Goal: Information Seeking & Learning: Compare options

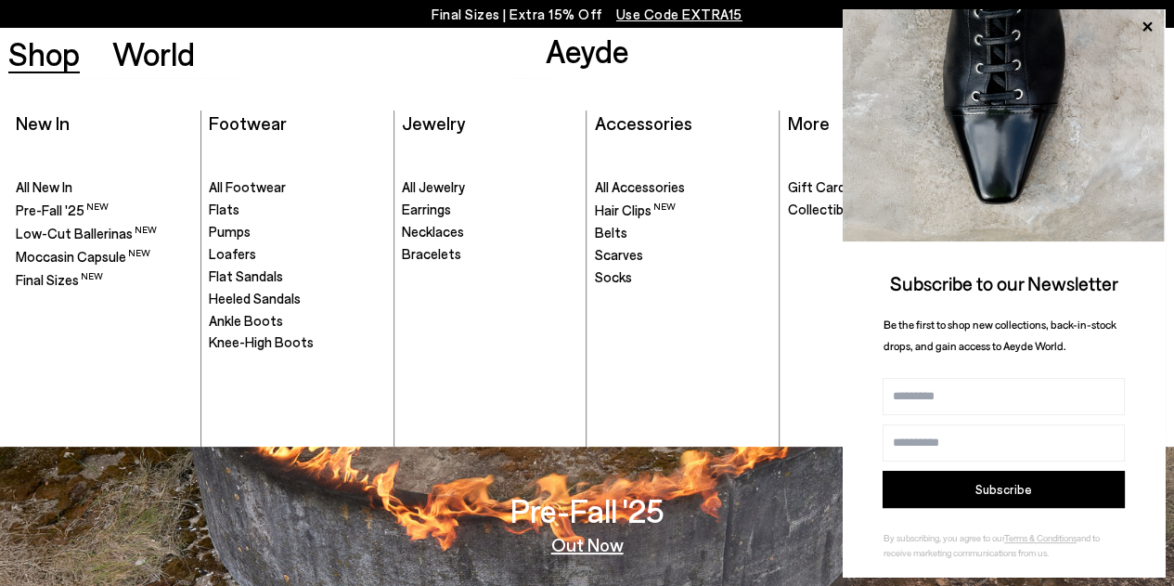
click at [55, 55] on link "Shop" at bounding box center [43, 53] width 71 height 32
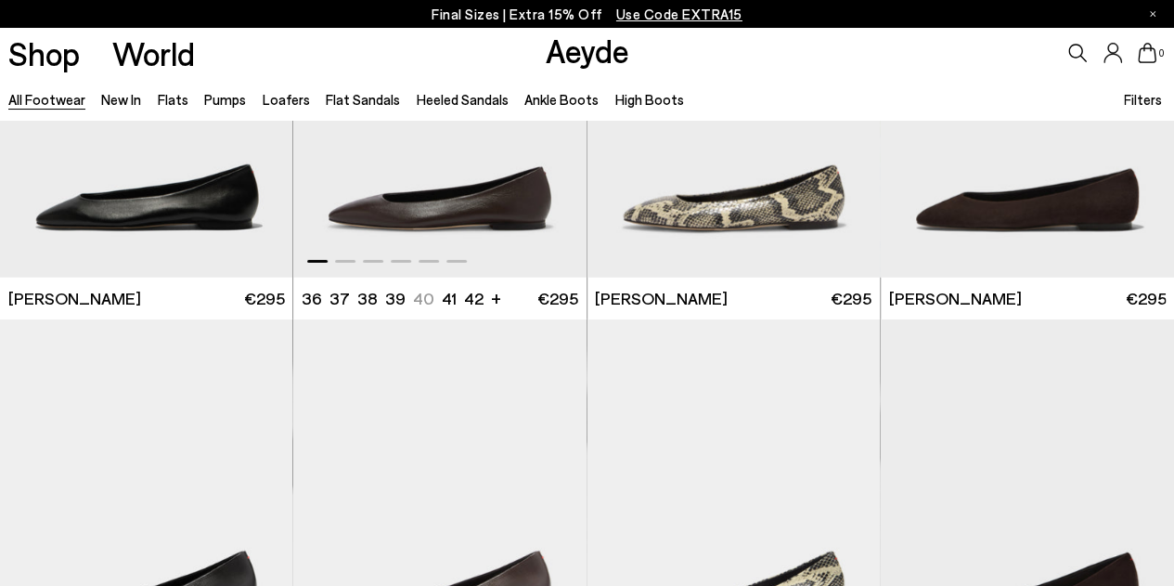
scroll to position [2657, 0]
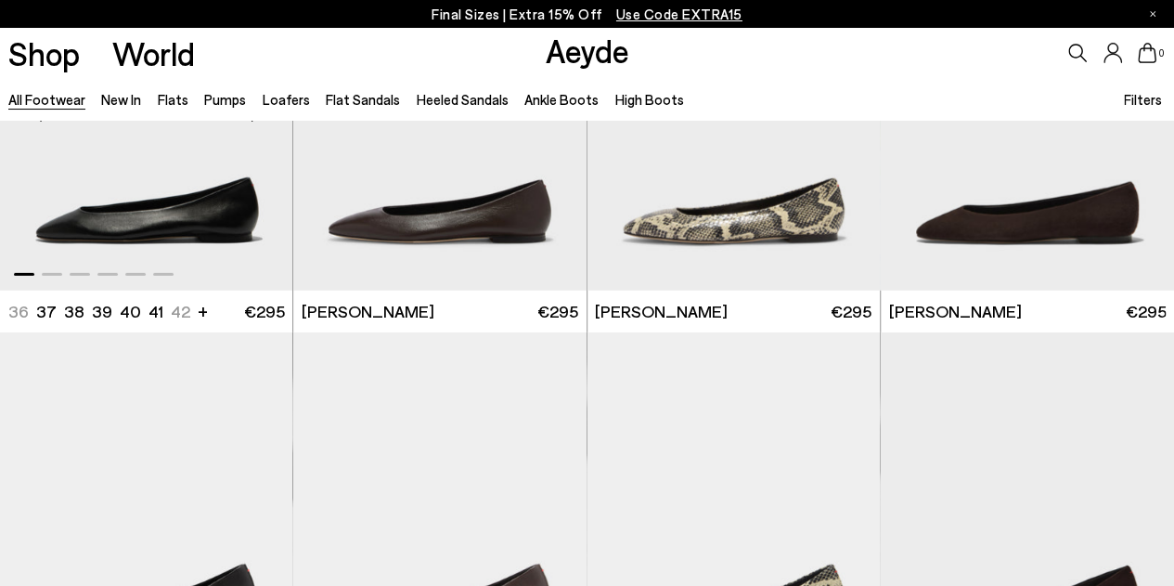
click at [137, 200] on img "1 / 6" at bounding box center [146, 106] width 293 height 369
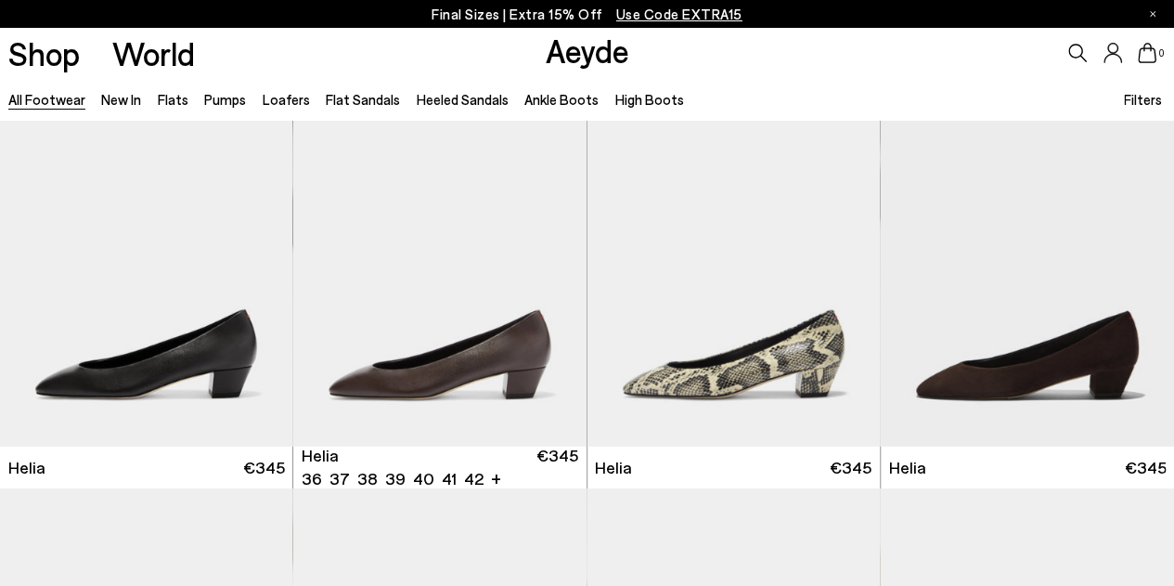
scroll to position [2970, 0]
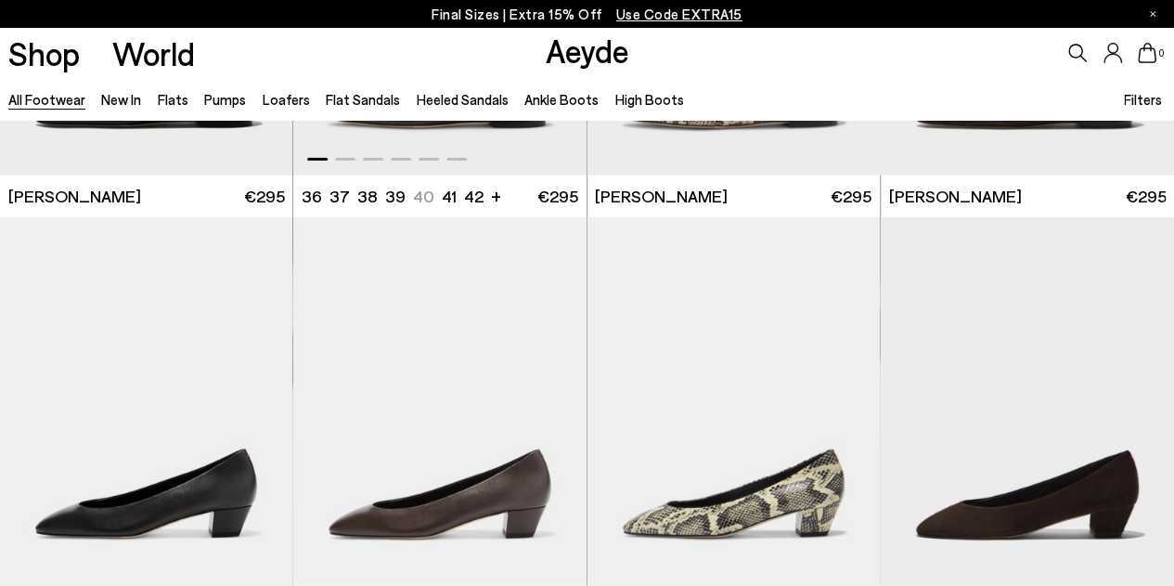
scroll to position [2546, 0]
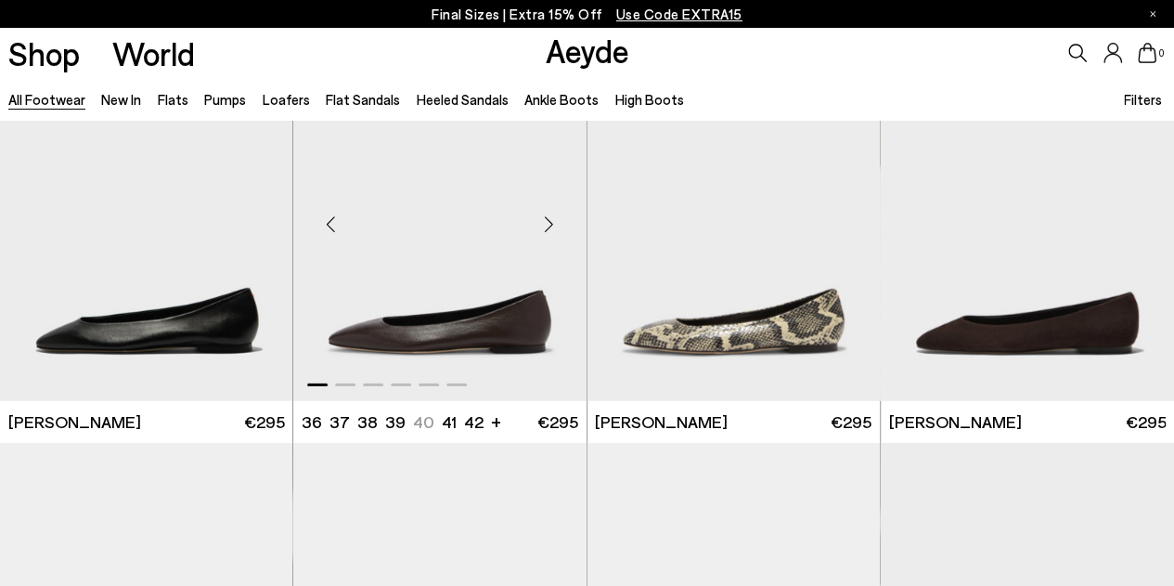
click at [362, 330] on img "1 / 6" at bounding box center [439, 216] width 293 height 369
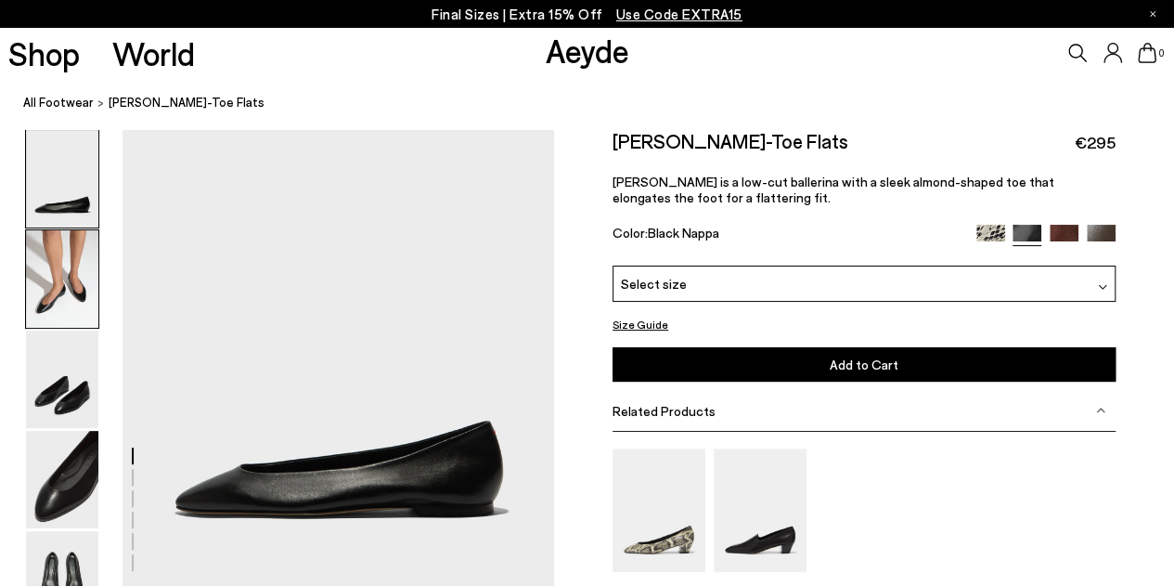
click at [80, 279] on img at bounding box center [62, 278] width 72 height 97
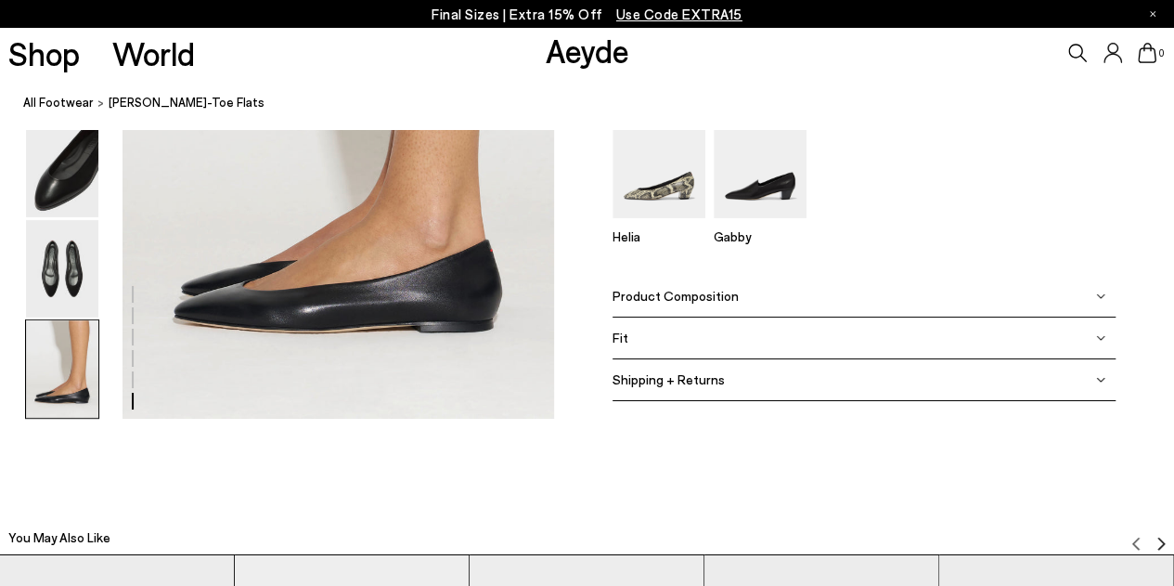
scroll to position [3058, 0]
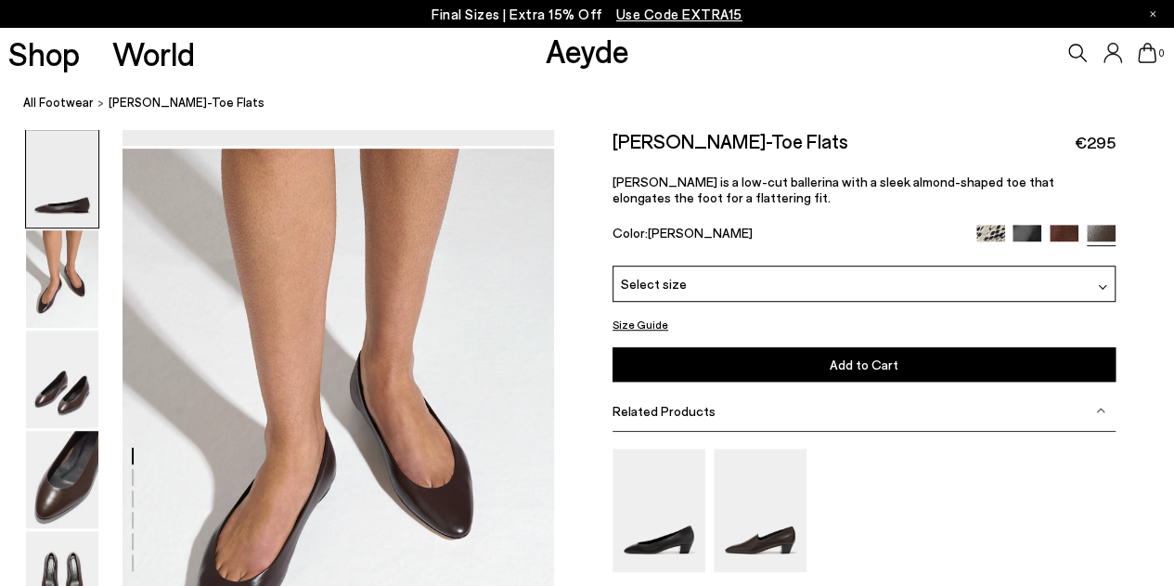
scroll to position [461, 0]
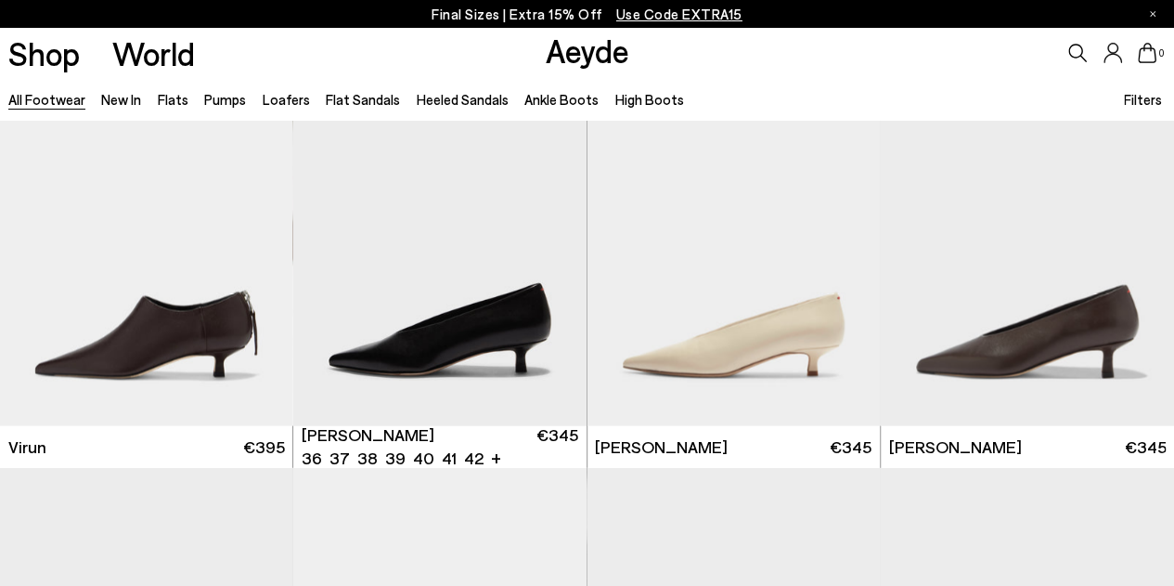
scroll to position [5404, 0]
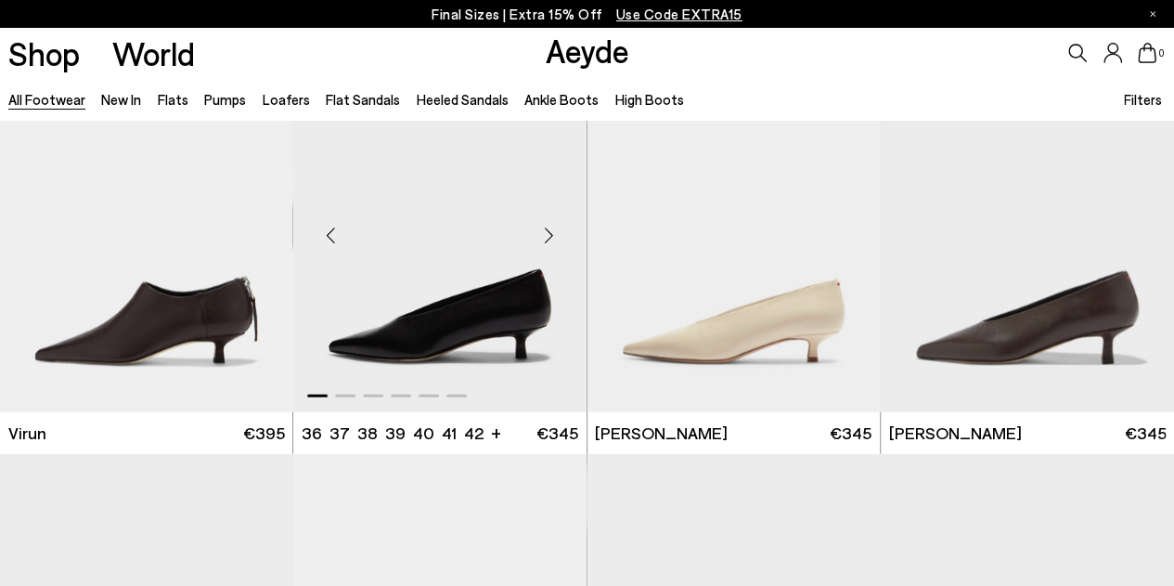
click at [550, 237] on div "Next slide" at bounding box center [550, 235] width 56 height 56
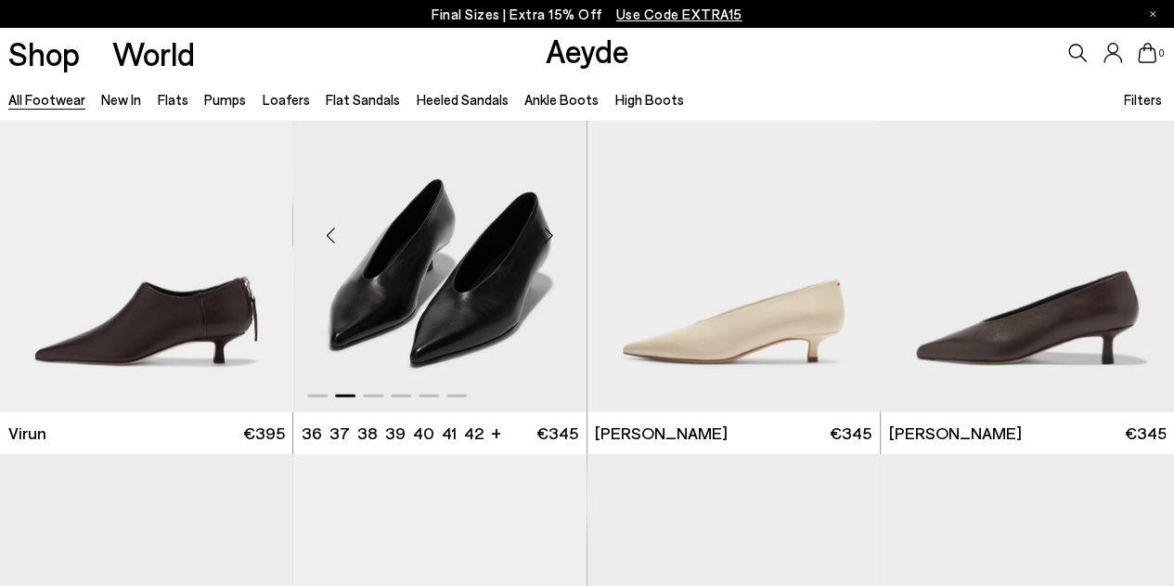
click at [550, 237] on div "Next slide" at bounding box center [550, 235] width 56 height 56
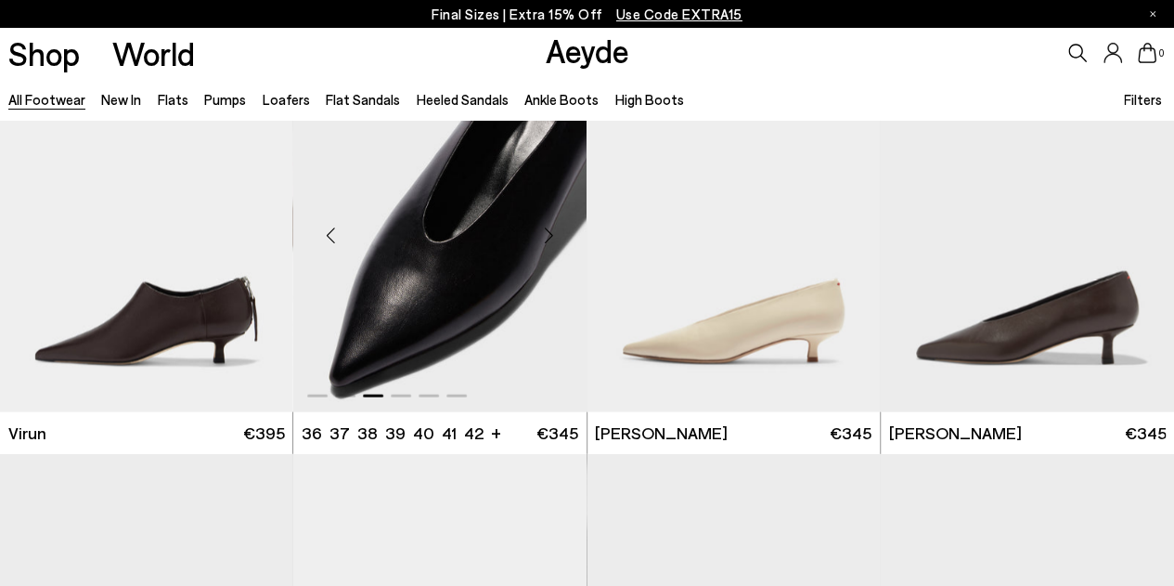
click at [548, 237] on div "Next slide" at bounding box center [550, 235] width 56 height 56
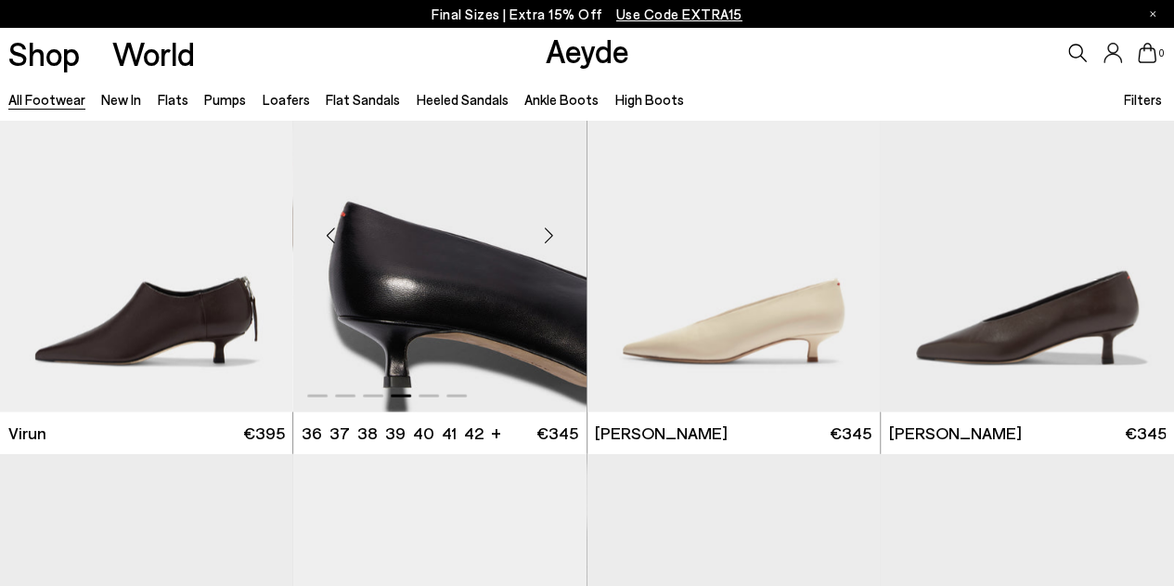
click at [548, 237] on div "Next slide" at bounding box center [550, 235] width 56 height 56
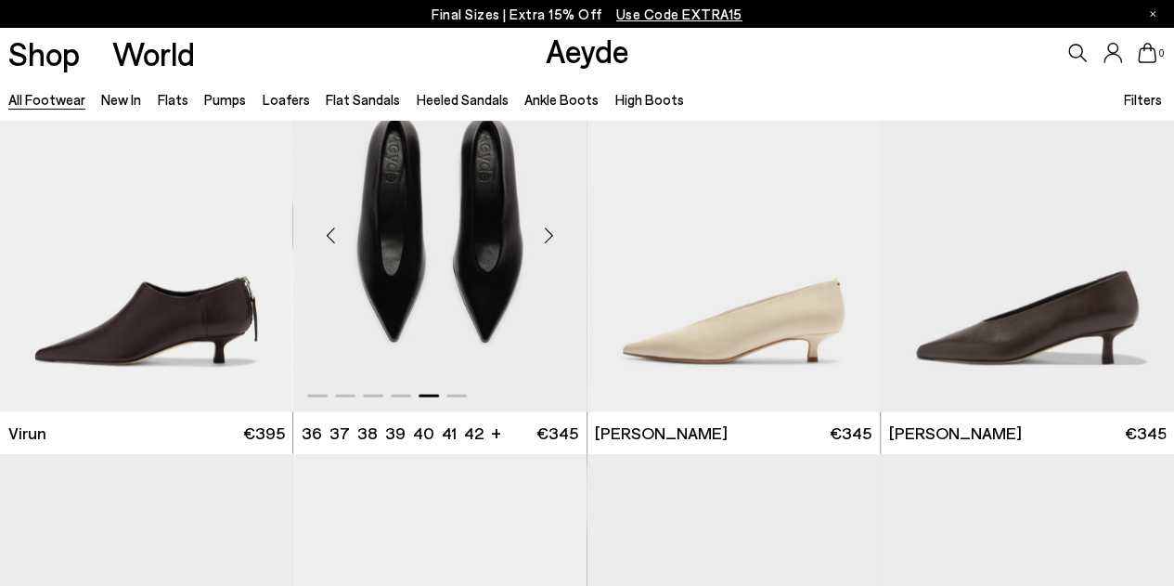
click at [548, 237] on div "Next slide" at bounding box center [550, 235] width 56 height 56
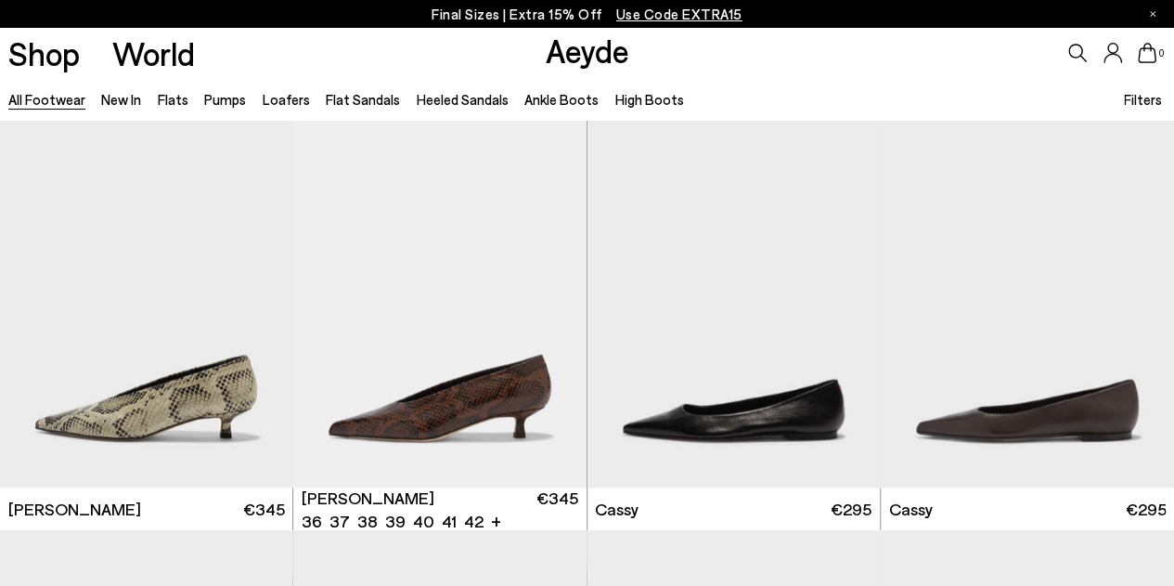
scroll to position [5773, 0]
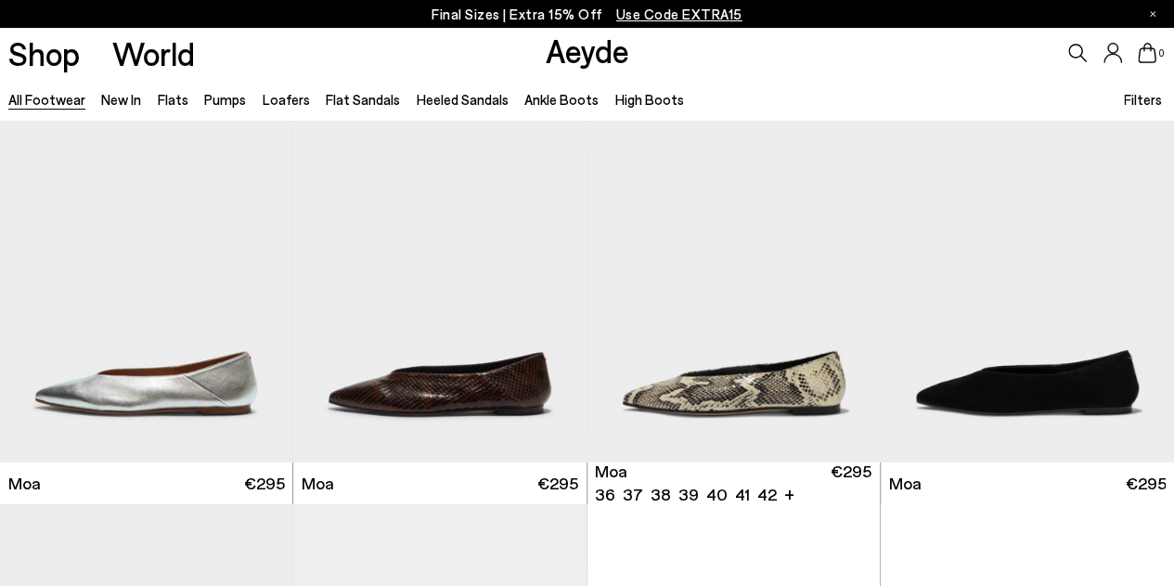
scroll to position [6994, 0]
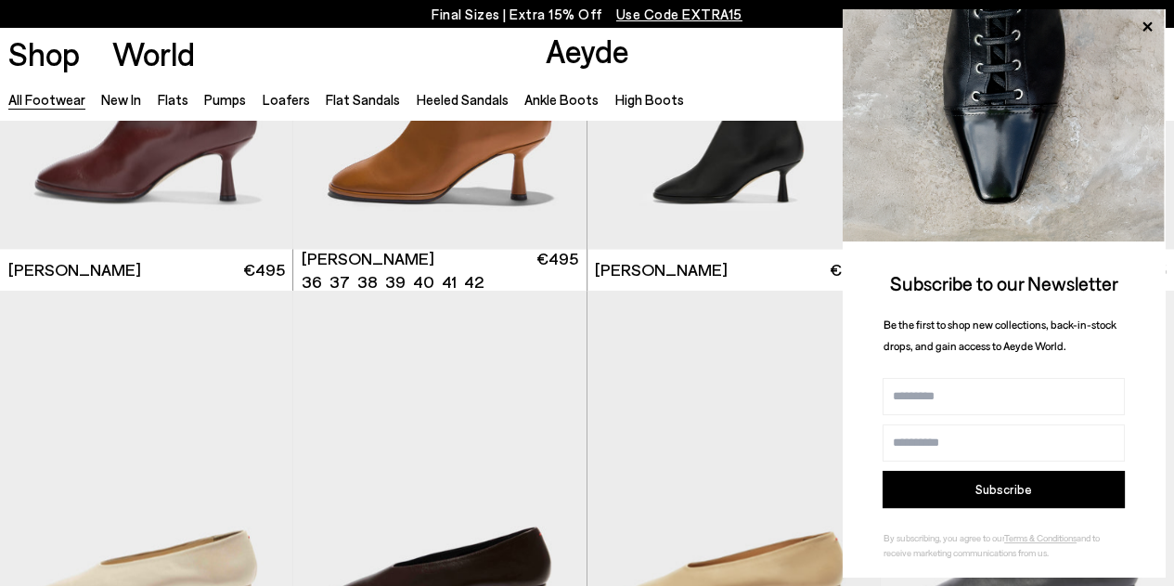
scroll to position [8867, 0]
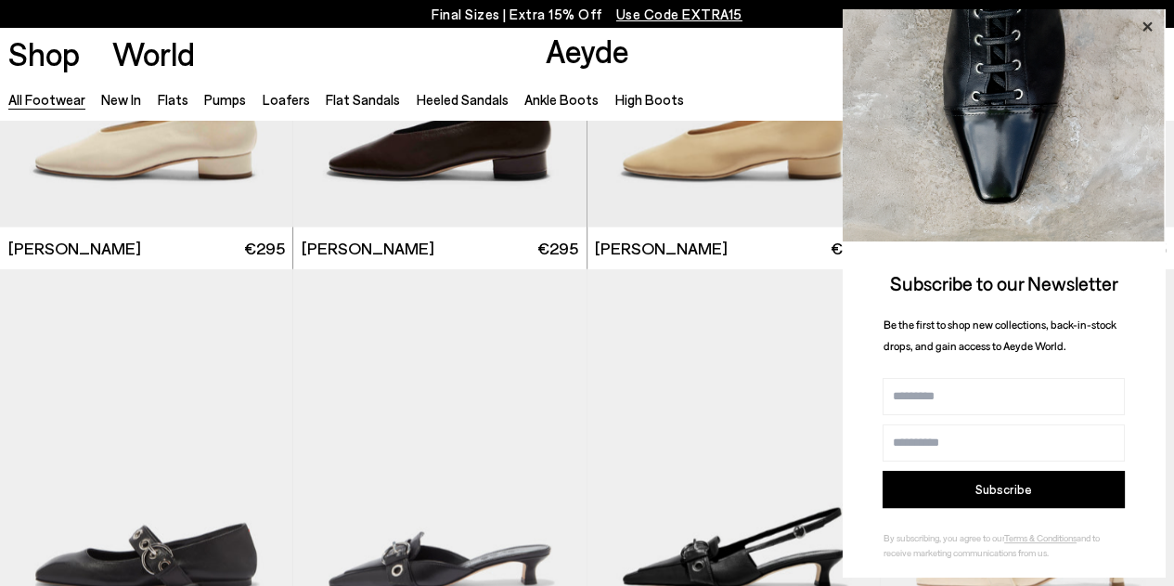
click at [1147, 31] on icon at bounding box center [1147, 27] width 24 height 24
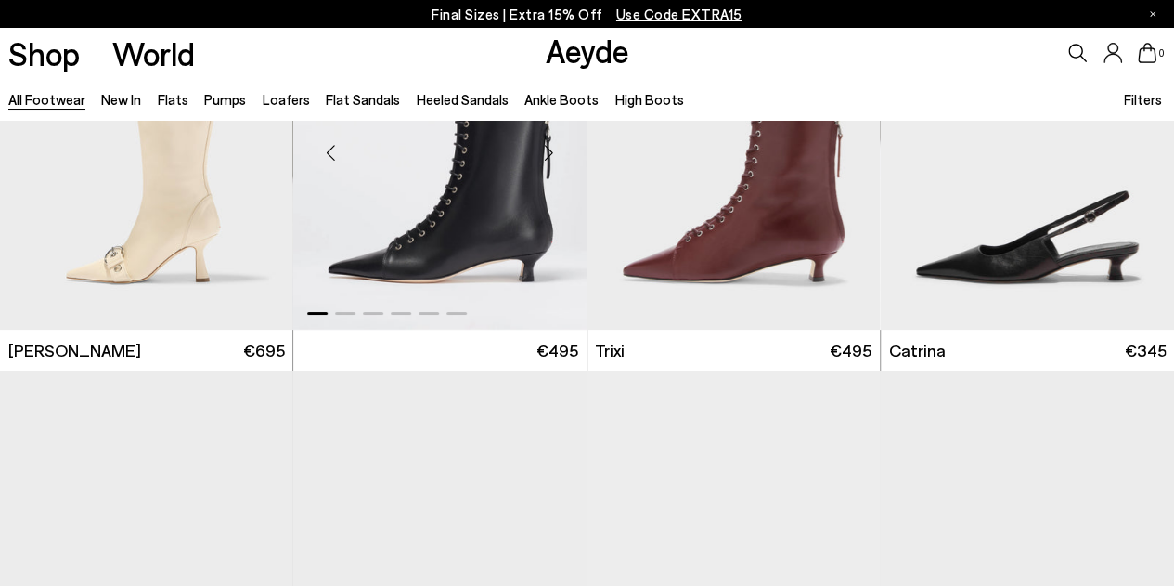
scroll to position [11366, 0]
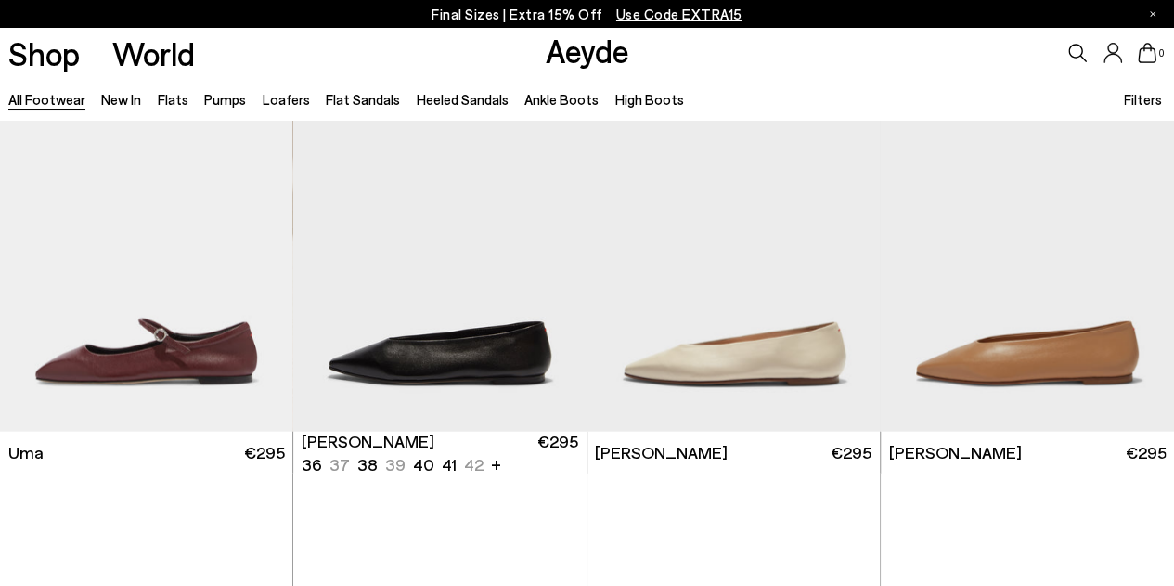
scroll to position [12762, 0]
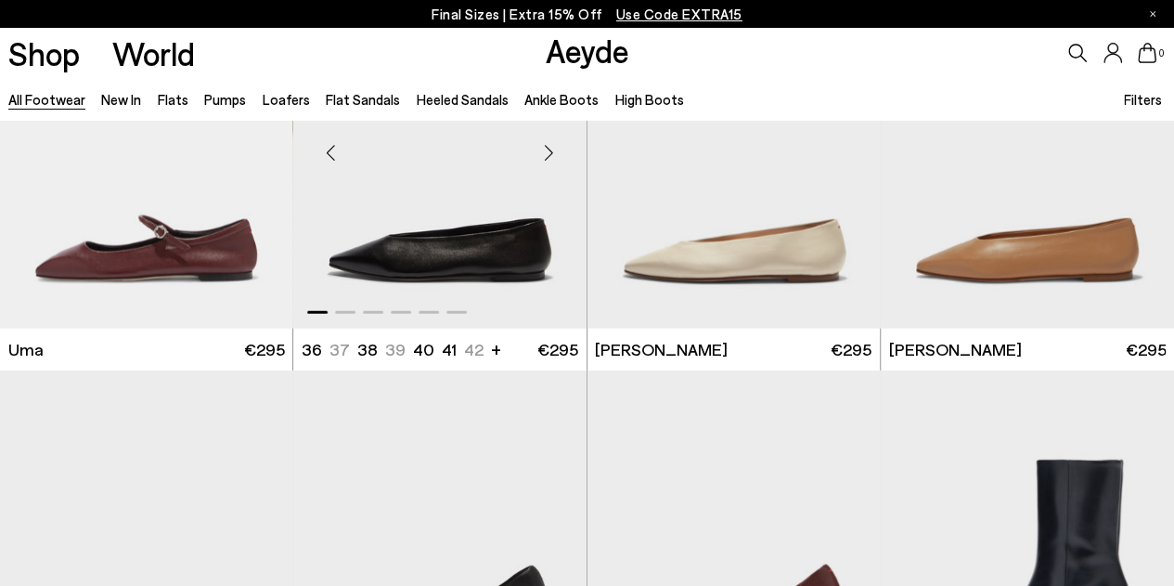
click at [543, 180] on div "Next slide" at bounding box center [550, 152] width 56 height 56
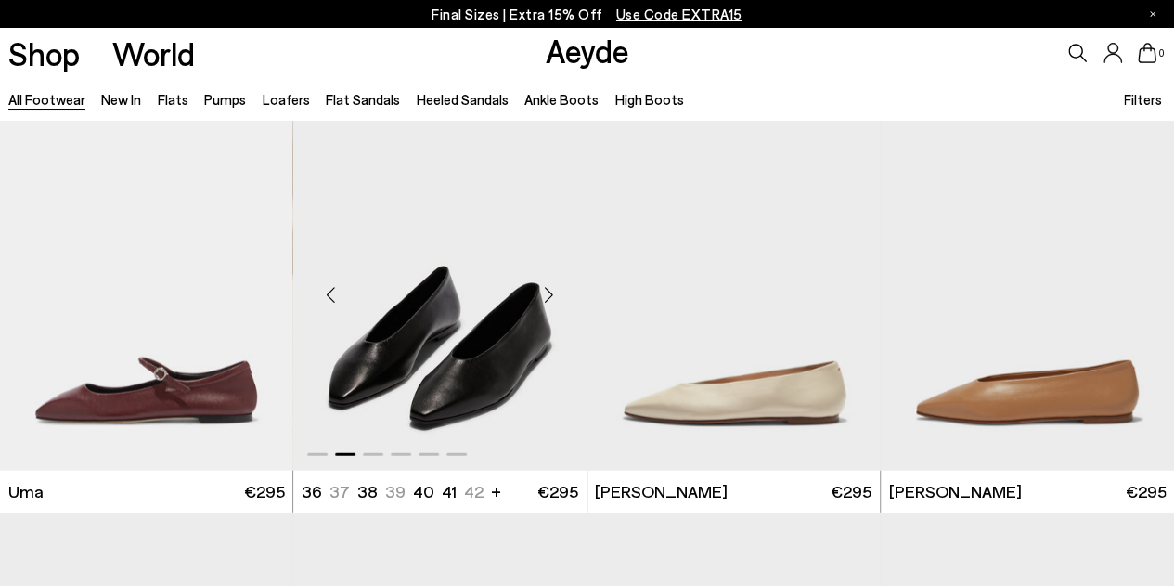
click at [542, 296] on div "Next slide" at bounding box center [550, 294] width 56 height 56
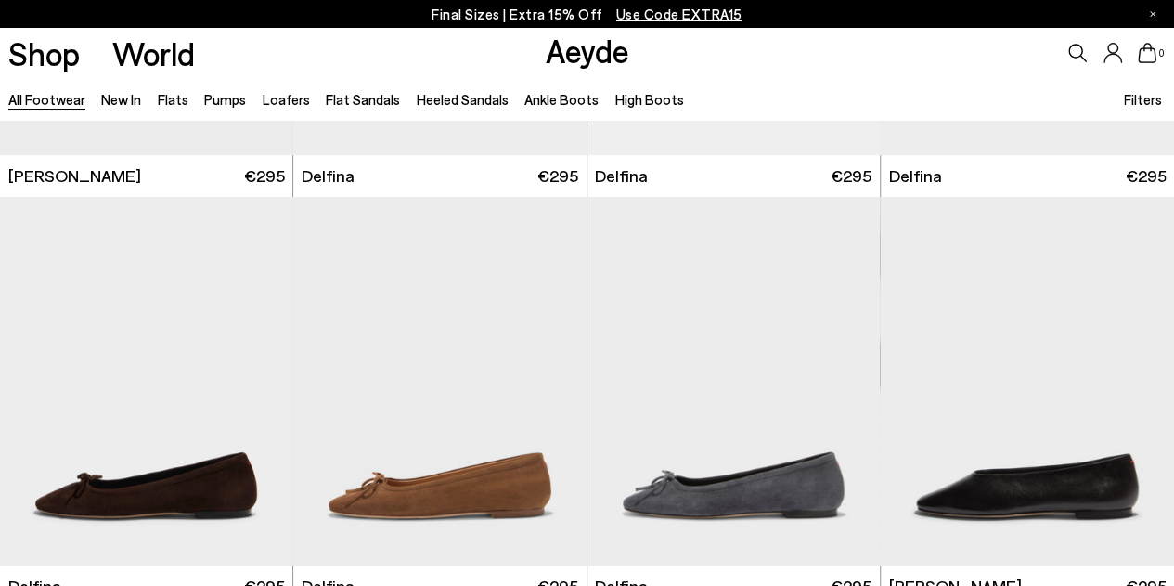
scroll to position [15747, 0]
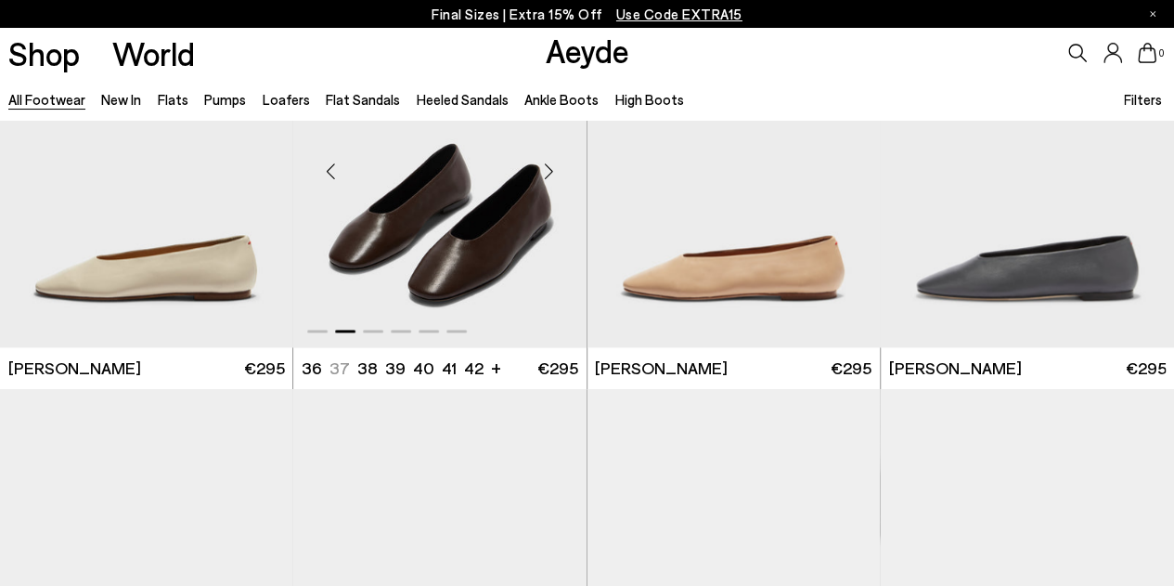
click at [551, 168] on div "Next slide" at bounding box center [550, 171] width 56 height 56
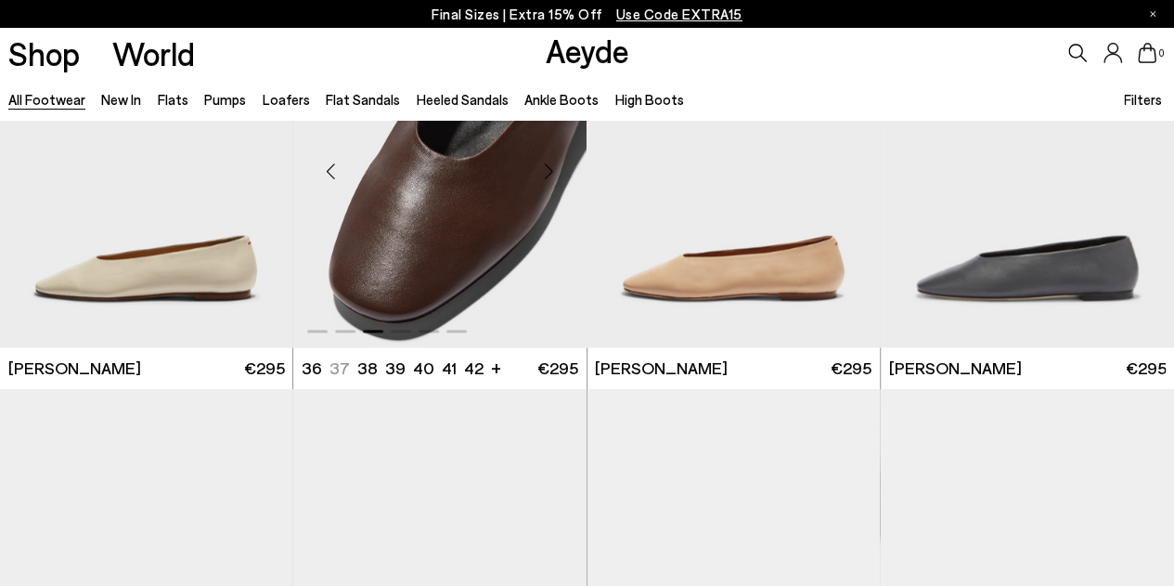
click at [551, 168] on div "Next slide" at bounding box center [550, 171] width 56 height 56
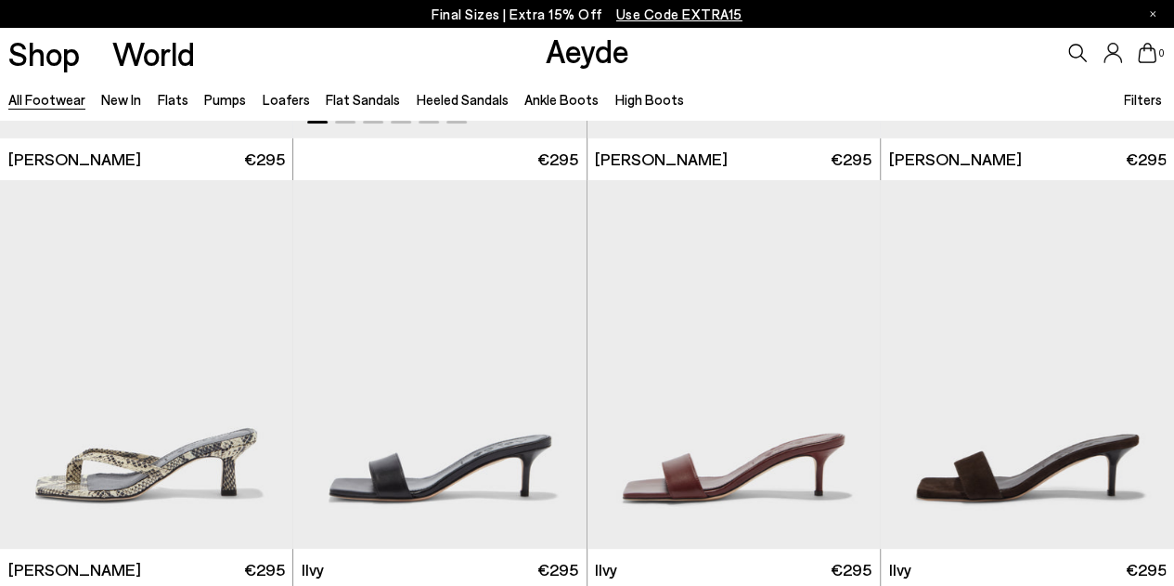
scroll to position [18088, 0]
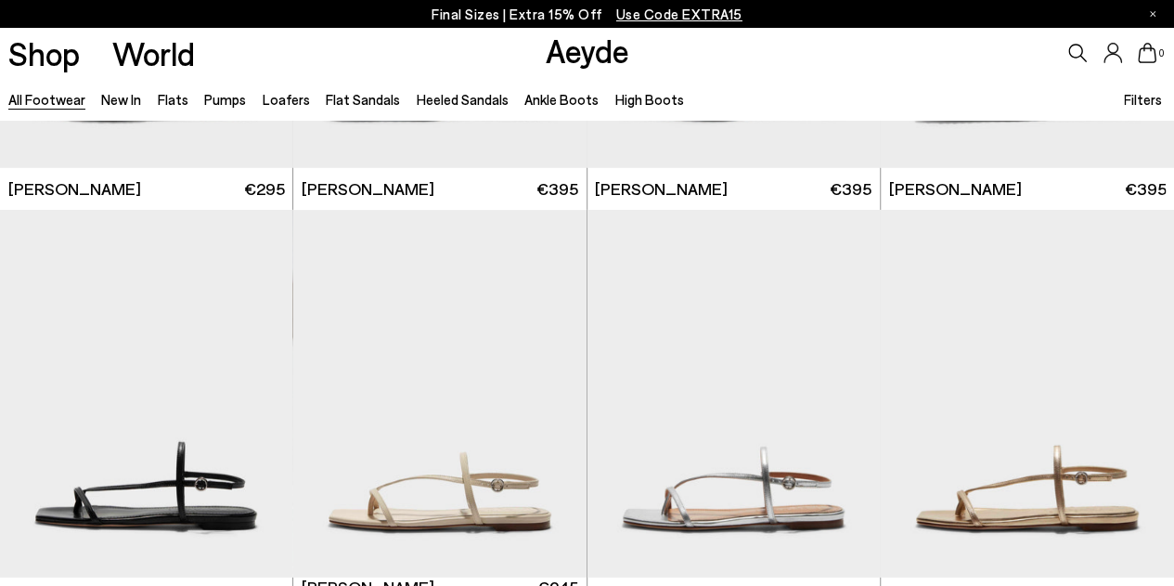
scroll to position [20554, 0]
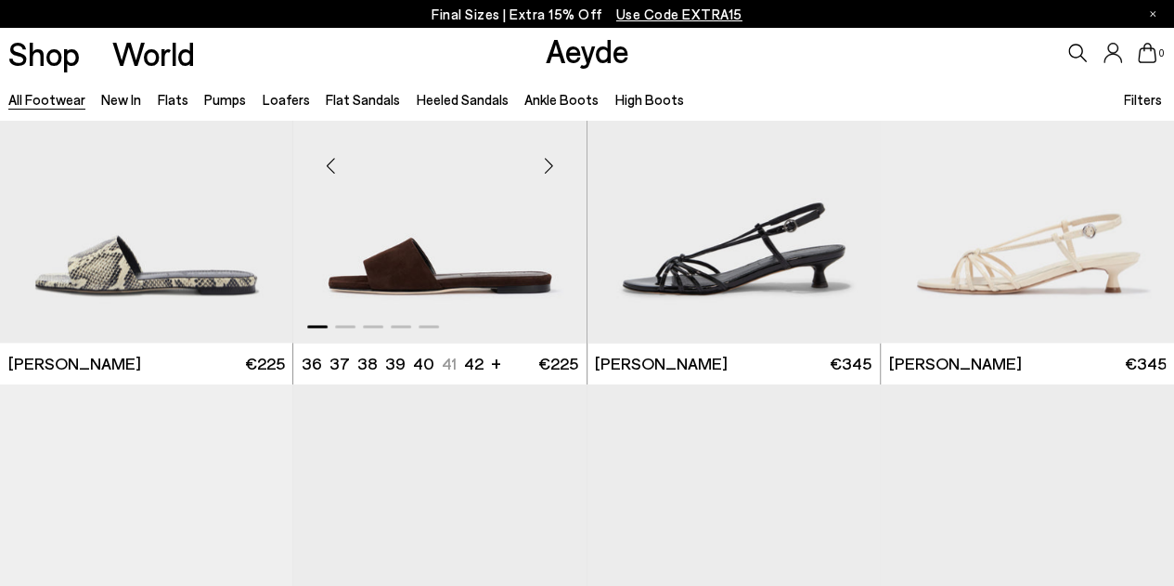
scroll to position [22489, 0]
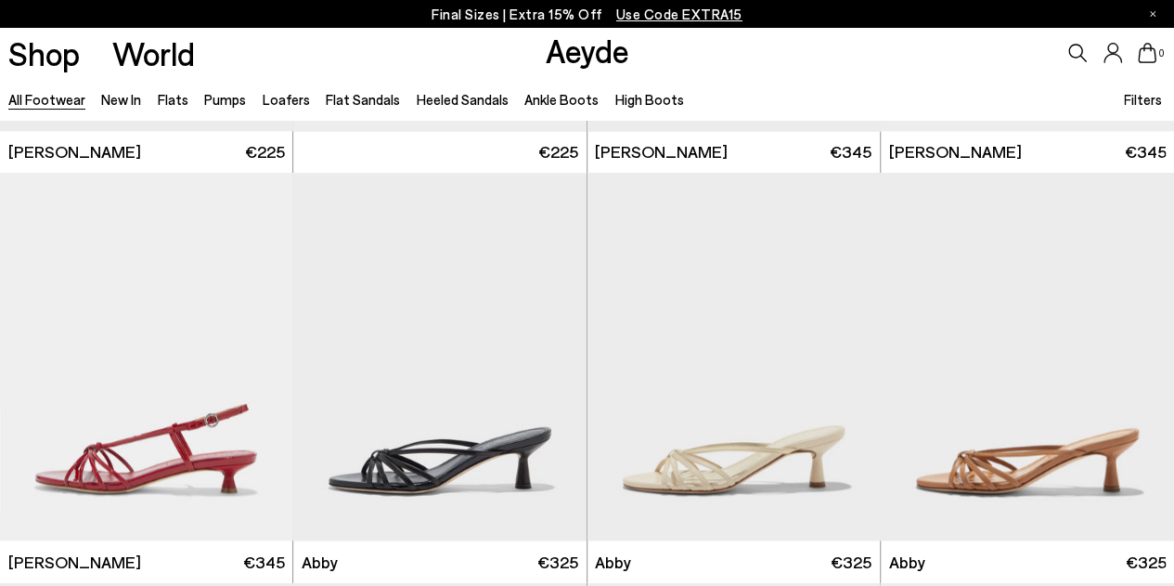
scroll to position [23714, 0]
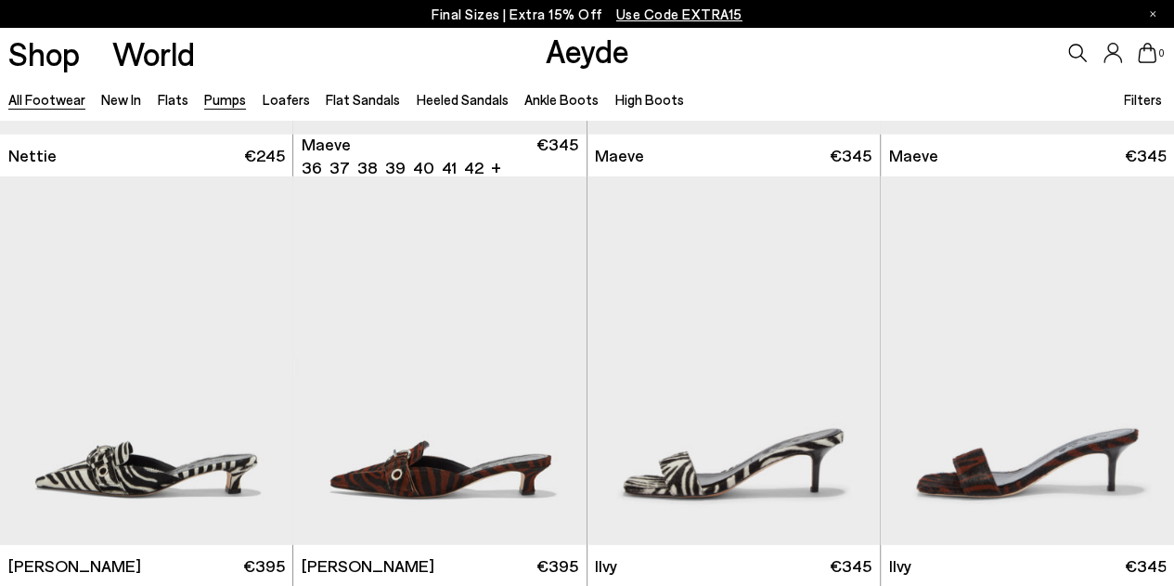
click at [226, 99] on link "Pumps" at bounding box center [225, 99] width 42 height 17
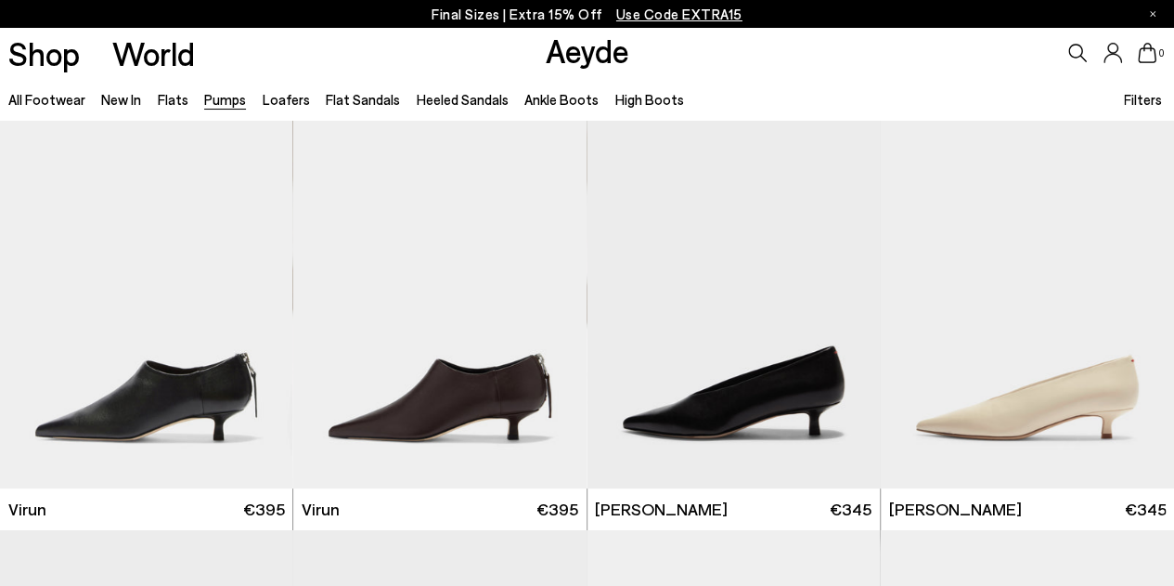
scroll to position [16, 0]
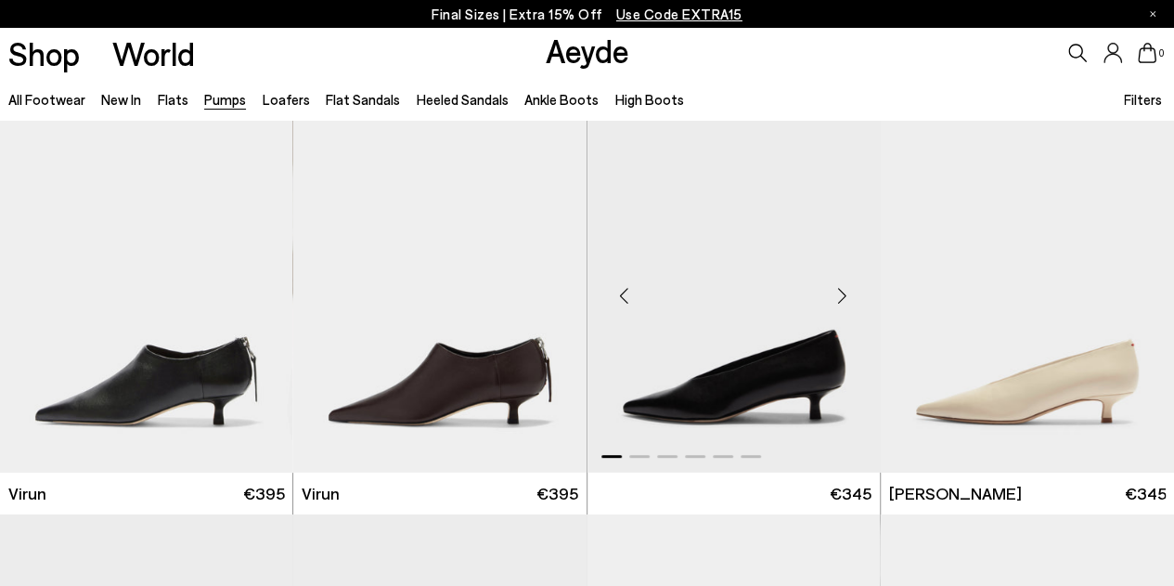
click at [735, 276] on img "1 / 6" at bounding box center [734, 288] width 293 height 369
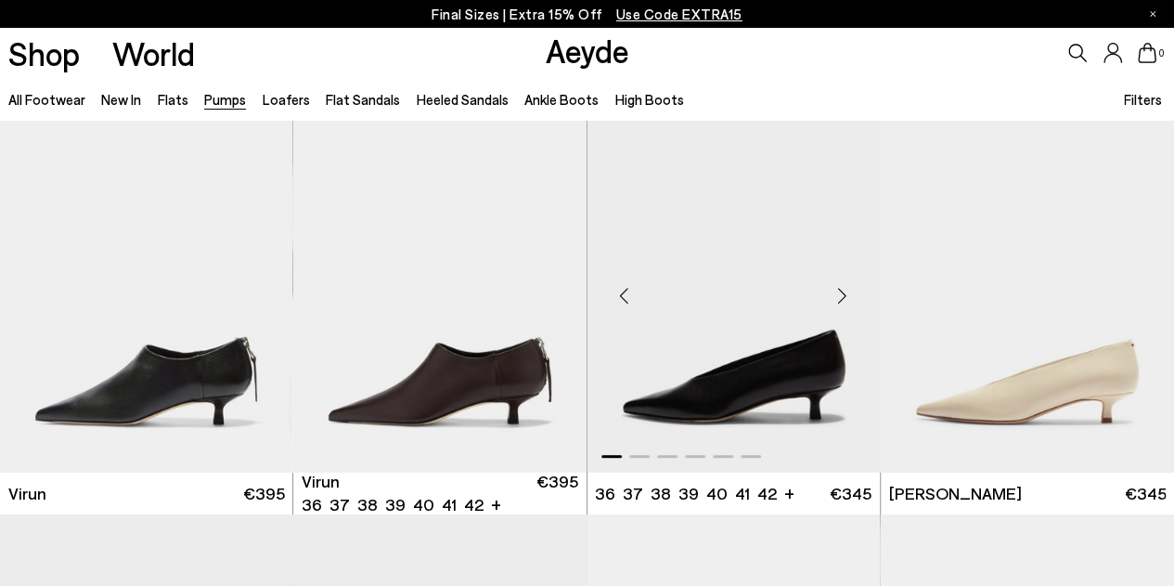
scroll to position [102, 0]
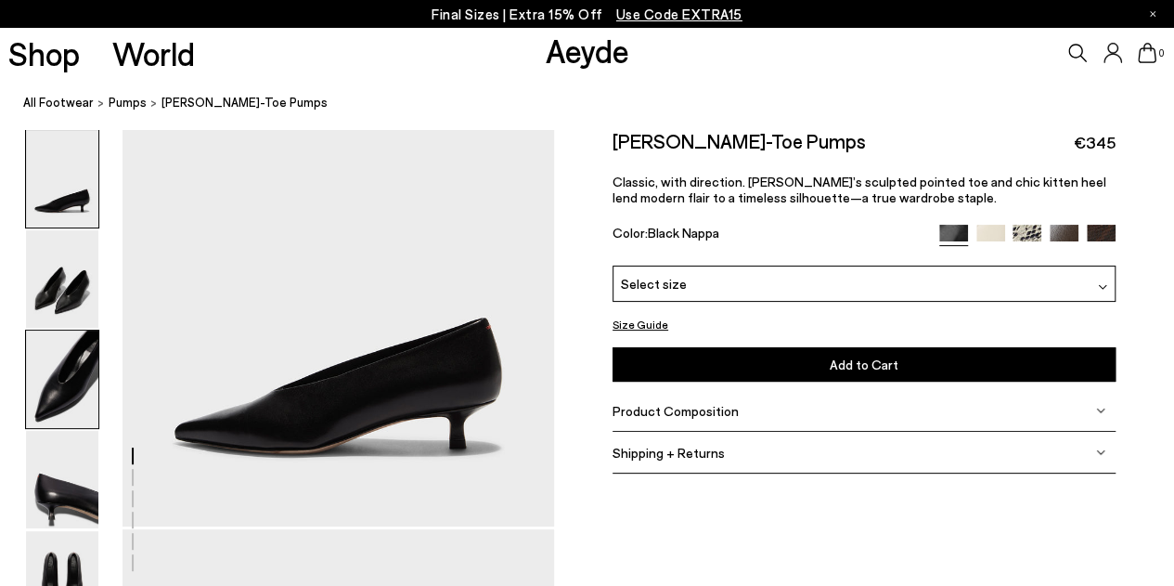
click at [95, 367] on img at bounding box center [62, 378] width 72 height 97
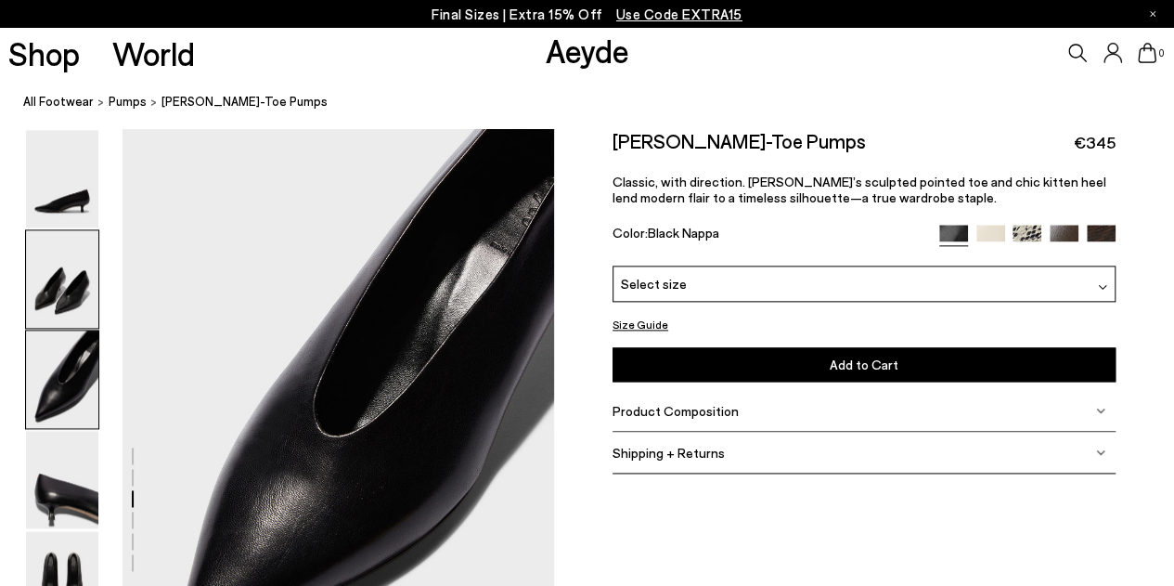
click at [76, 305] on img at bounding box center [62, 278] width 72 height 97
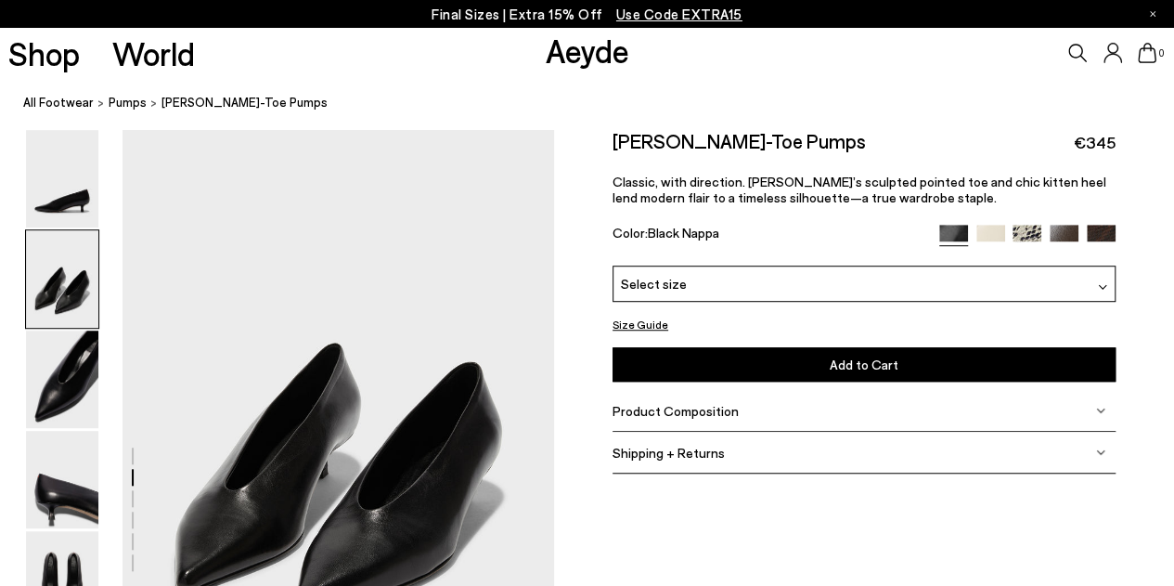
scroll to position [461, 0]
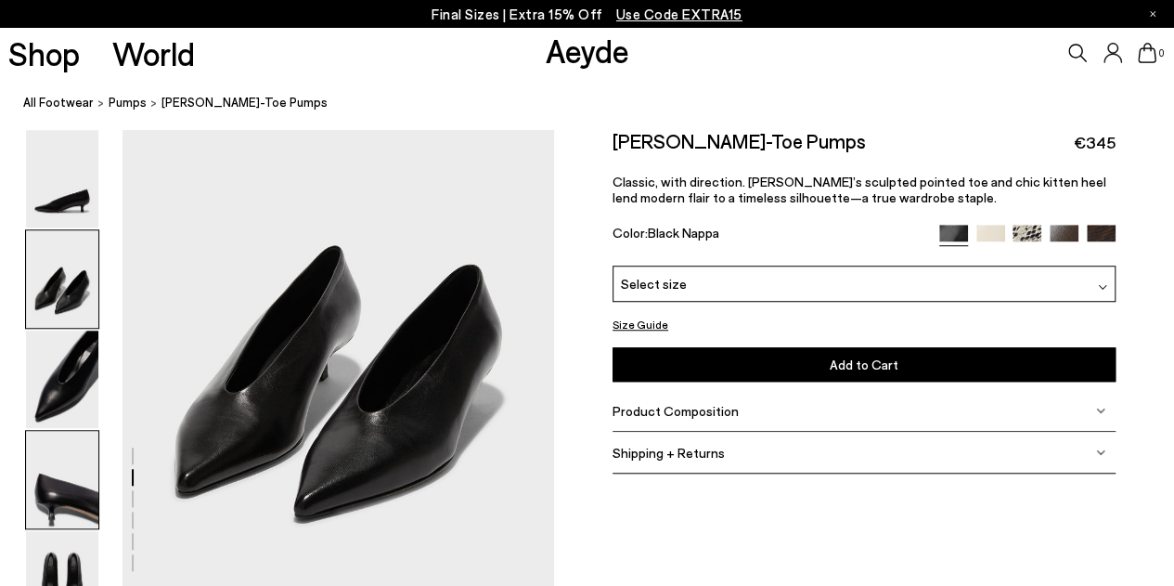
click at [42, 472] on img at bounding box center [62, 479] width 72 height 97
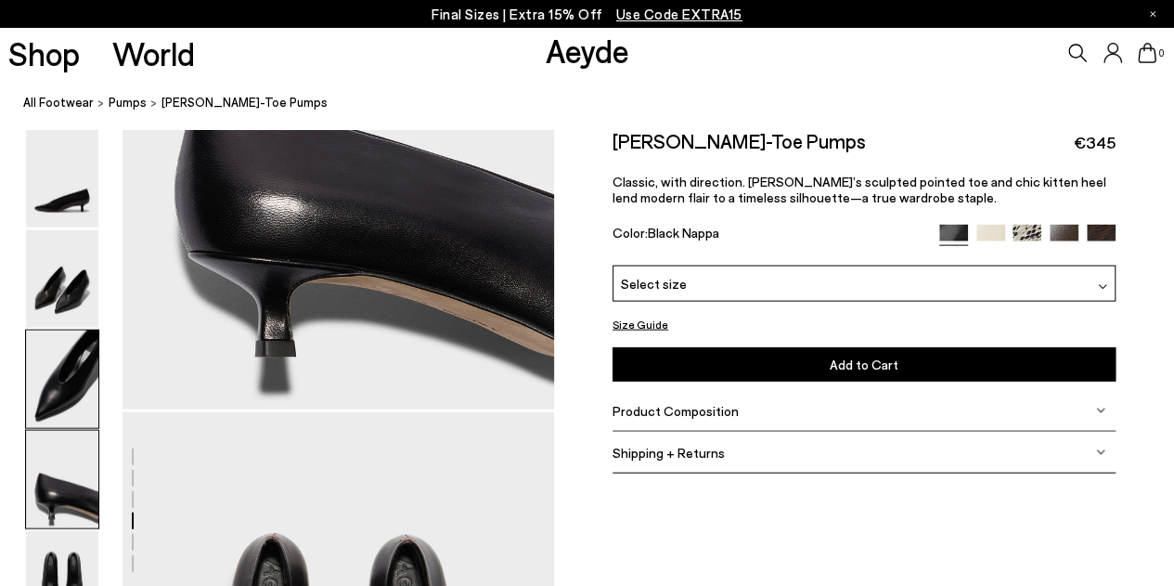
click at [76, 364] on img at bounding box center [62, 378] width 72 height 97
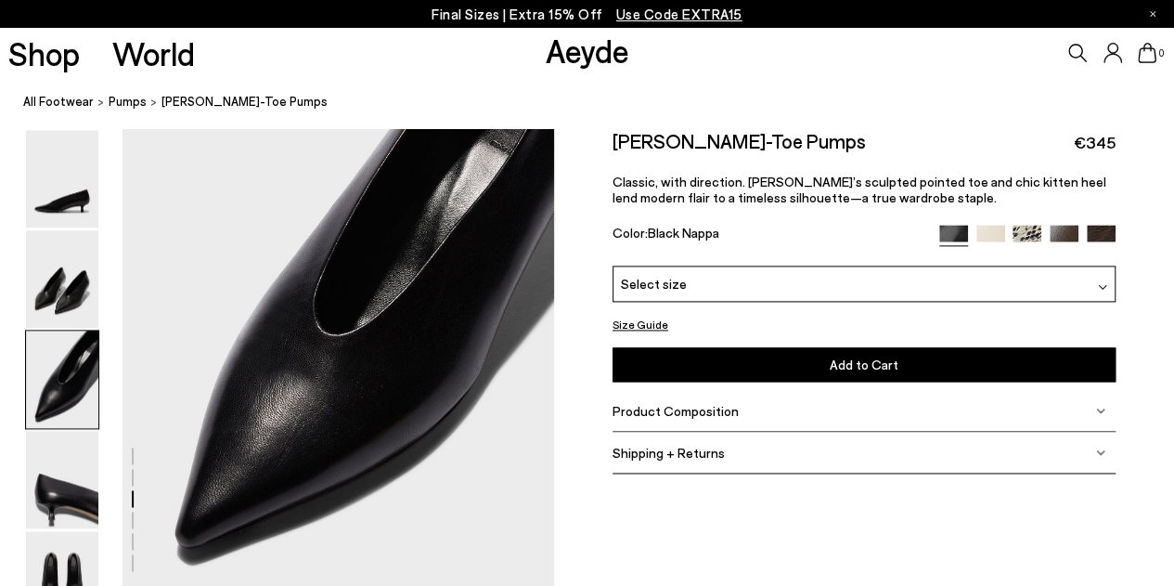
scroll to position [1186, 0]
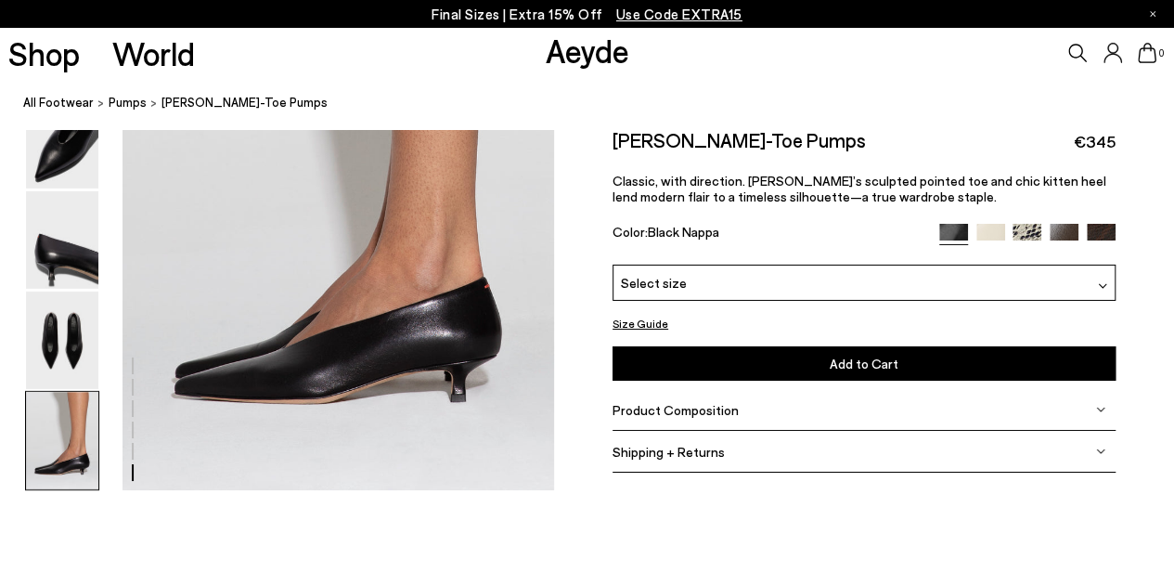
click at [53, 440] on img at bounding box center [62, 440] width 72 height 97
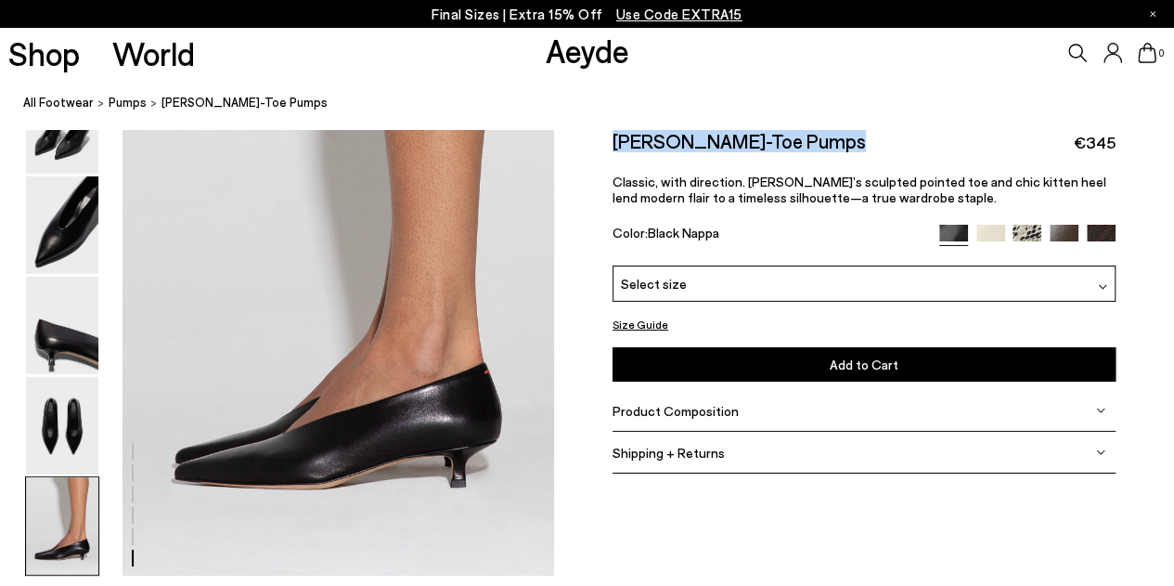
drag, startPoint x: 612, startPoint y: 144, endPoint x: 834, endPoint y: 132, distance: 223.1
click at [834, 132] on div "Size Guide Shoes Belt Our shoes come in European sizing. The easiest way to mea…" at bounding box center [864, 310] width 620 height 362
copy h2 "Clara Pointed-Toe Pumps"
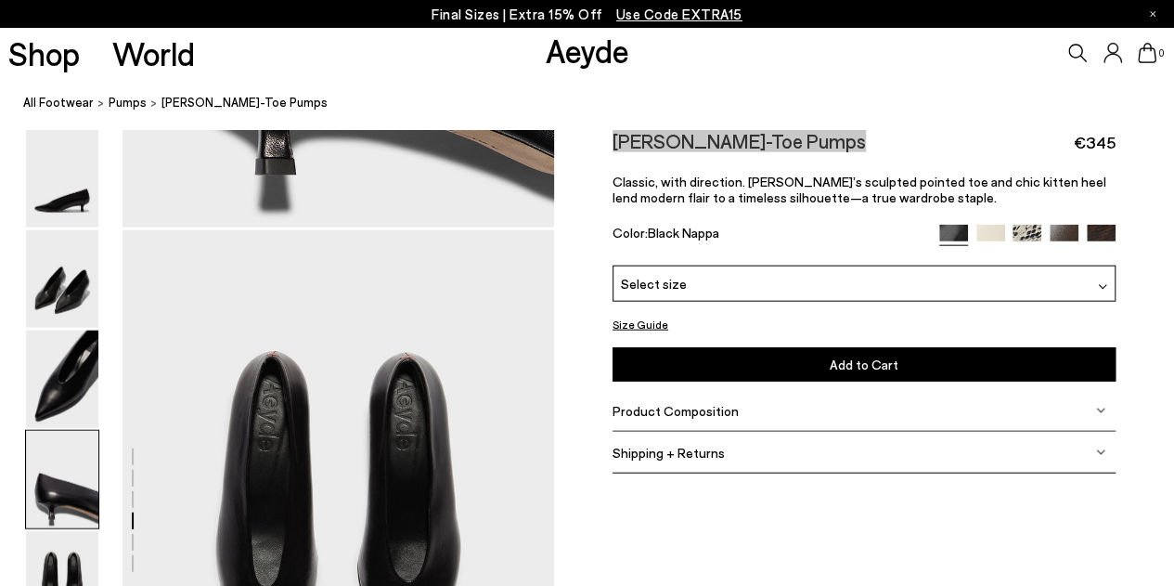
scroll to position [2094, 0]
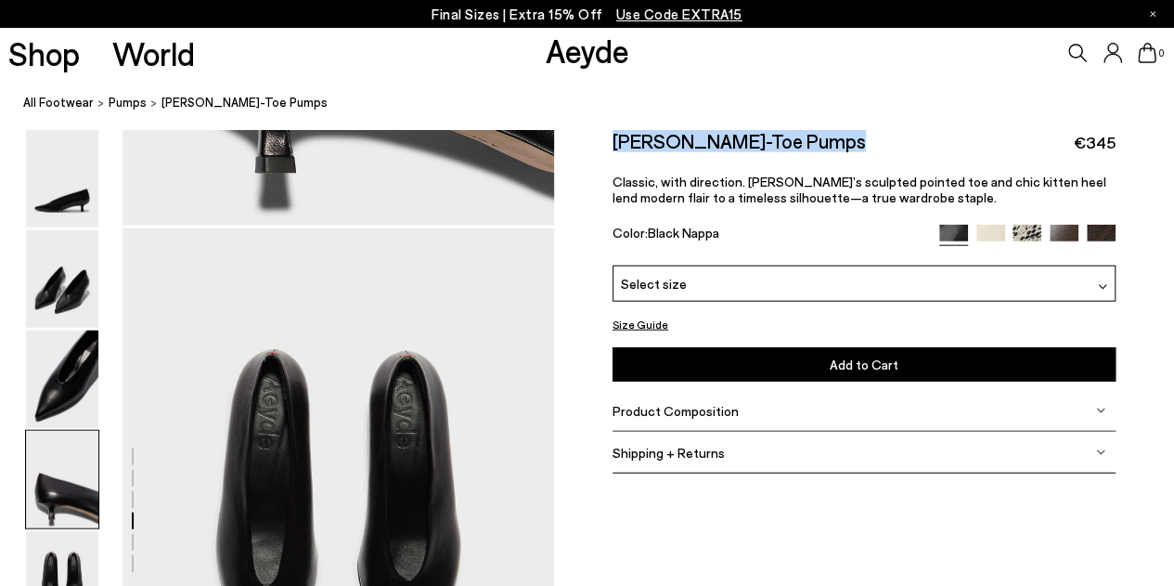
click at [553, 58] on link "Aeyde" at bounding box center [587, 50] width 84 height 39
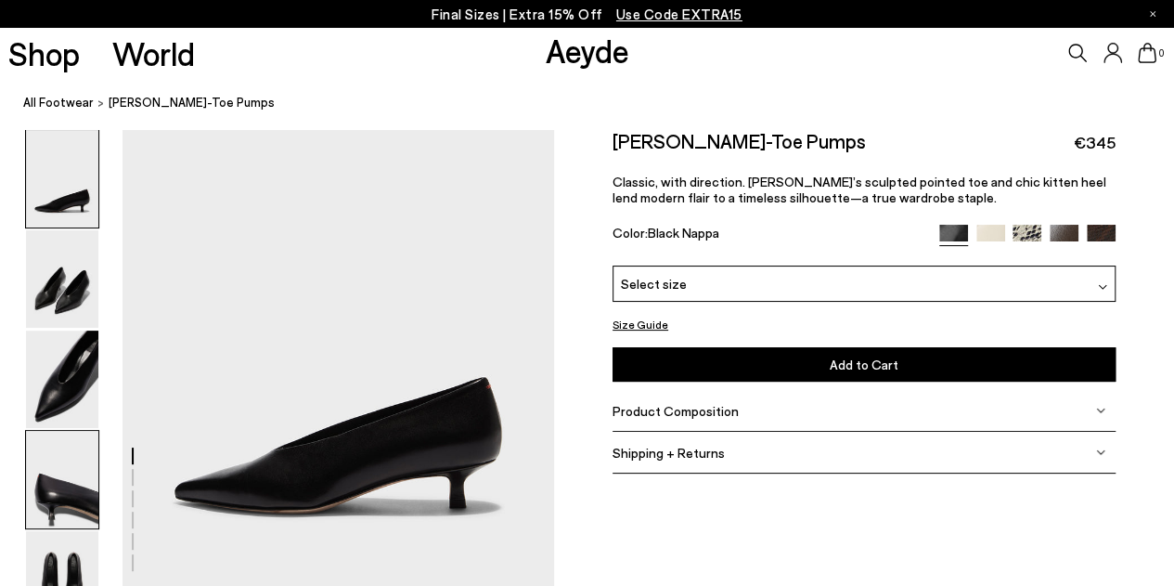
click at [91, 463] on img at bounding box center [62, 479] width 72 height 97
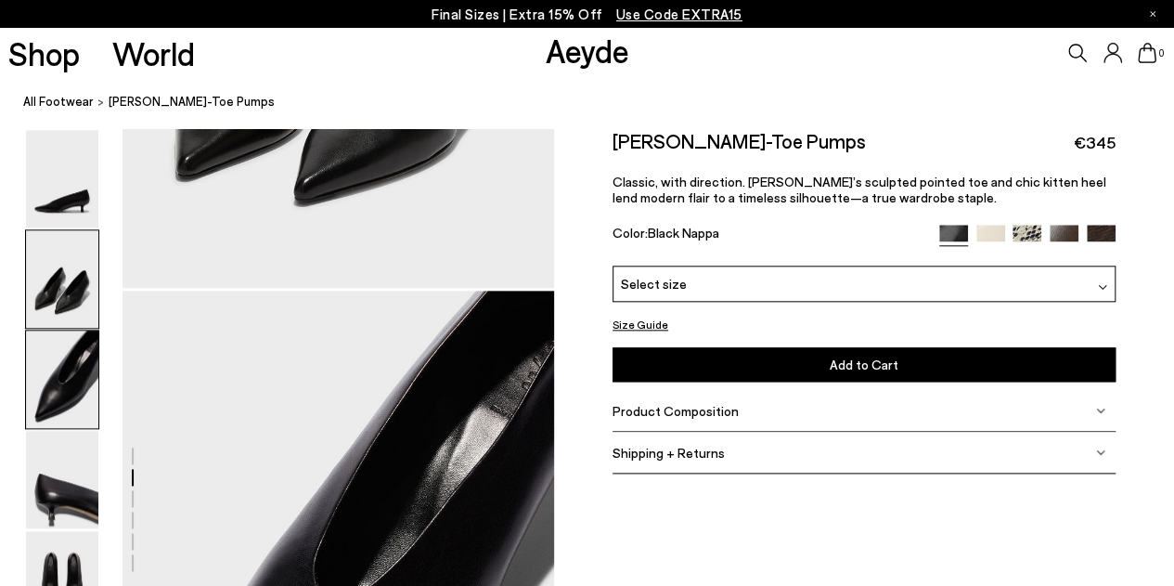
click at [65, 398] on img at bounding box center [62, 378] width 72 height 97
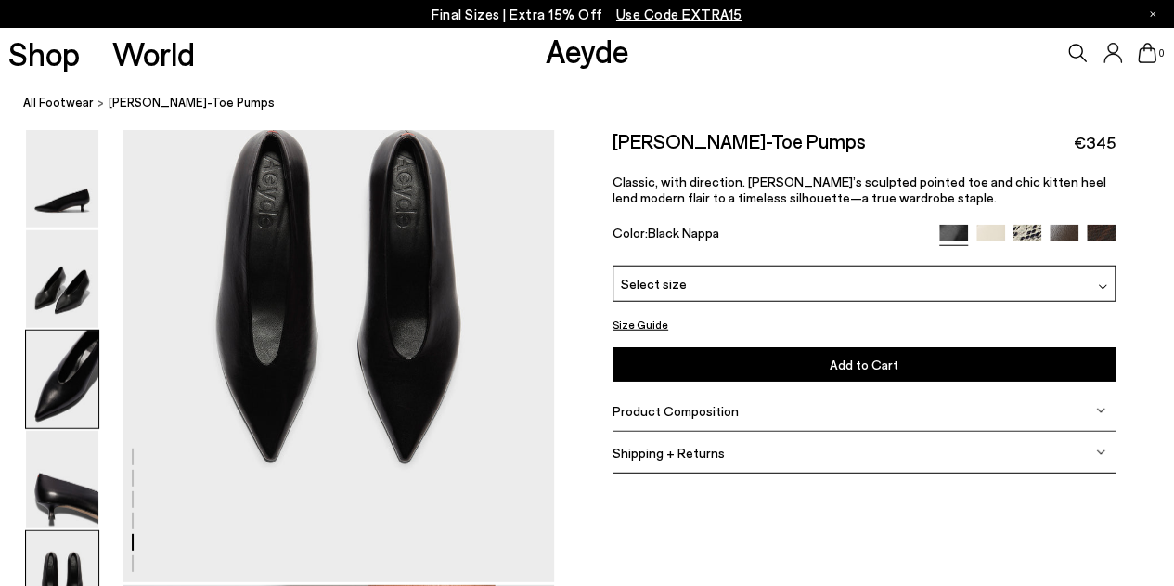
scroll to position [2317, 0]
click at [37, 407] on img at bounding box center [62, 378] width 72 height 97
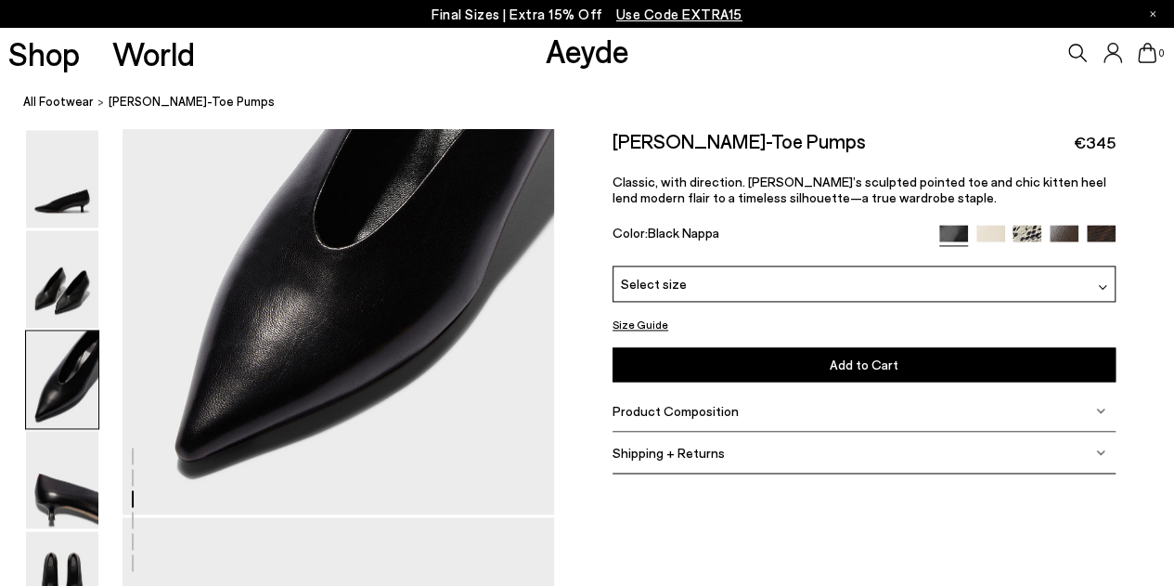
scroll to position [1228, 0]
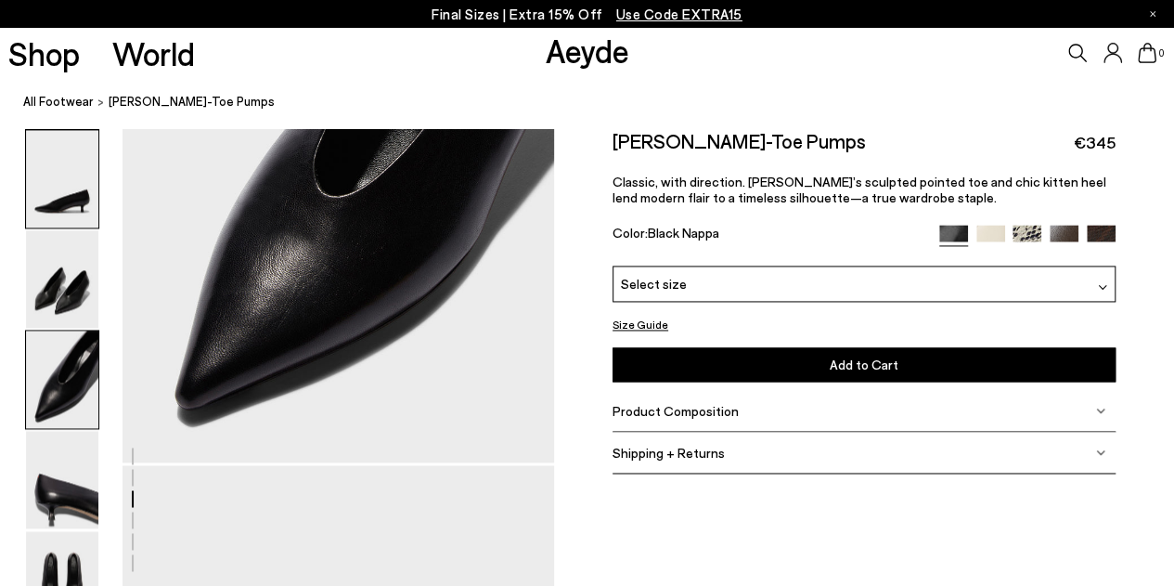
click at [70, 198] on img at bounding box center [62, 178] width 72 height 97
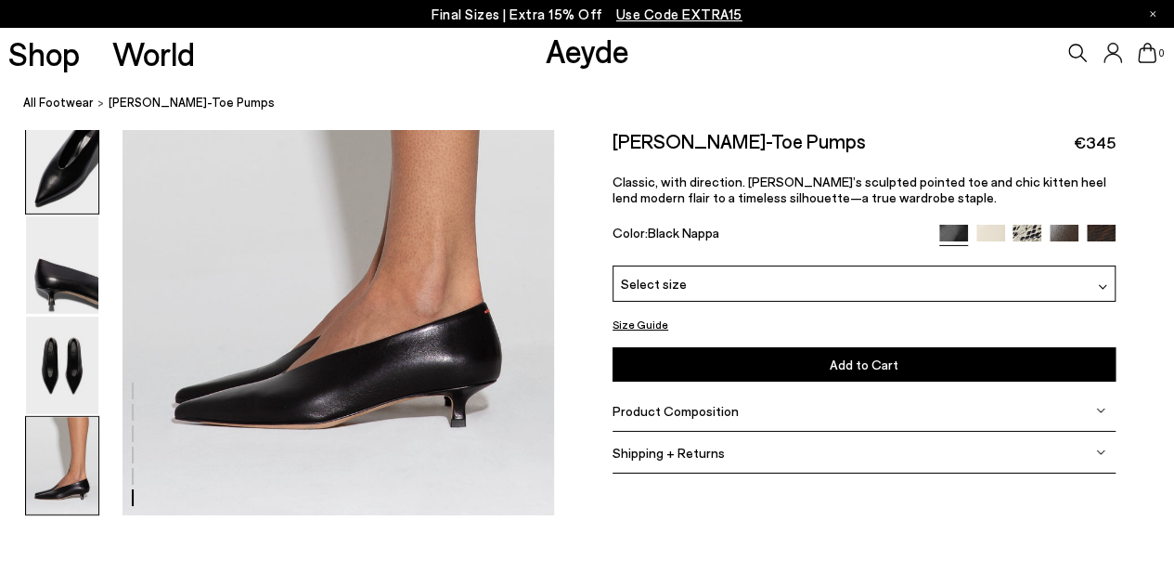
scroll to position [2955, 0]
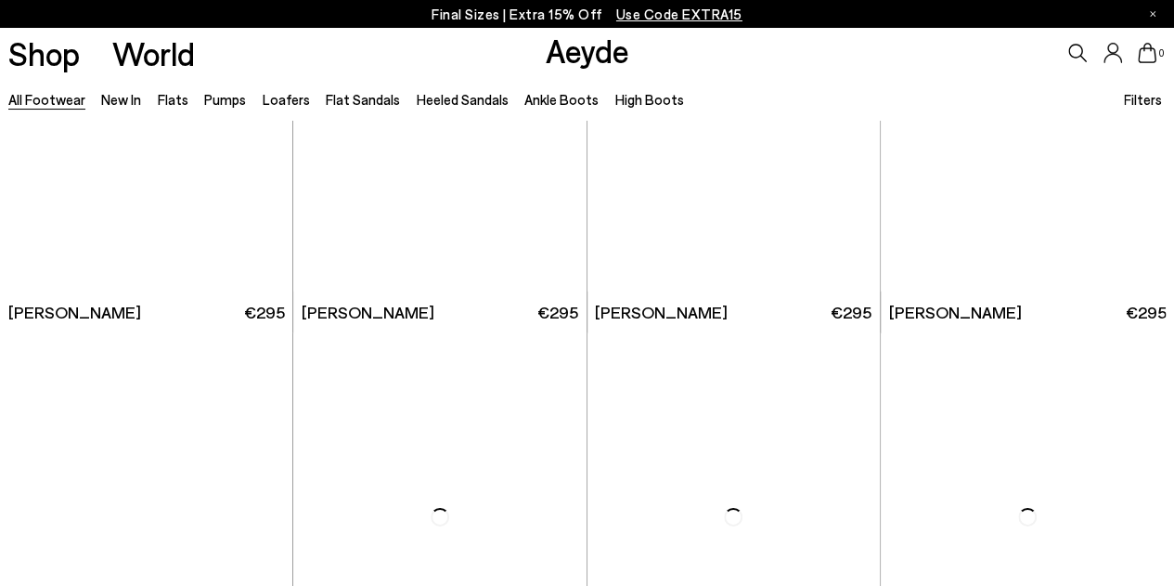
scroll to position [2619, 0]
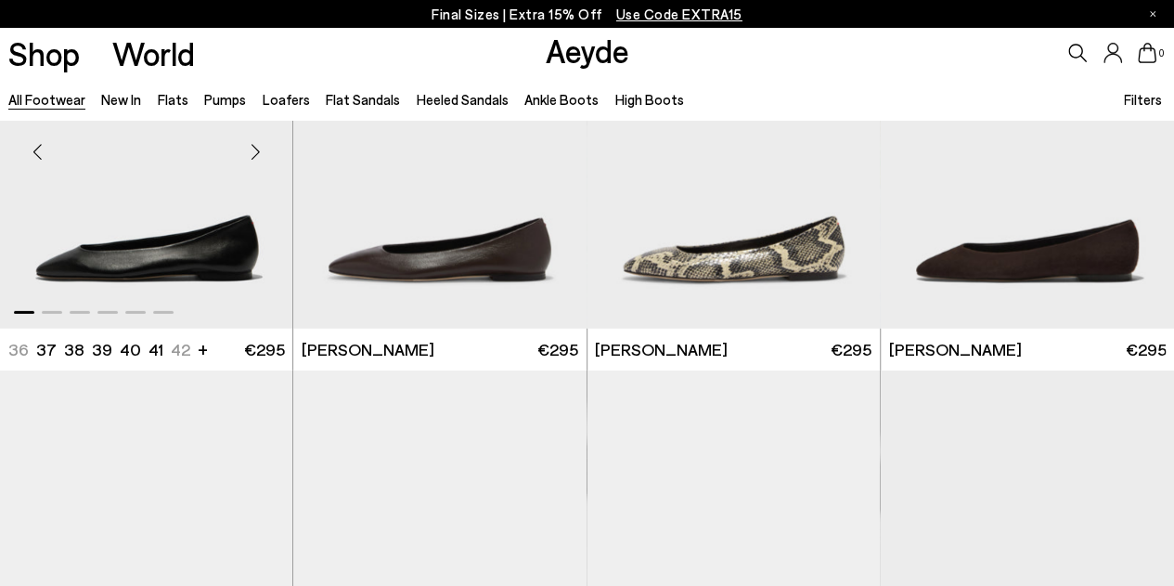
click at [256, 149] on div "Next slide" at bounding box center [255, 152] width 56 height 56
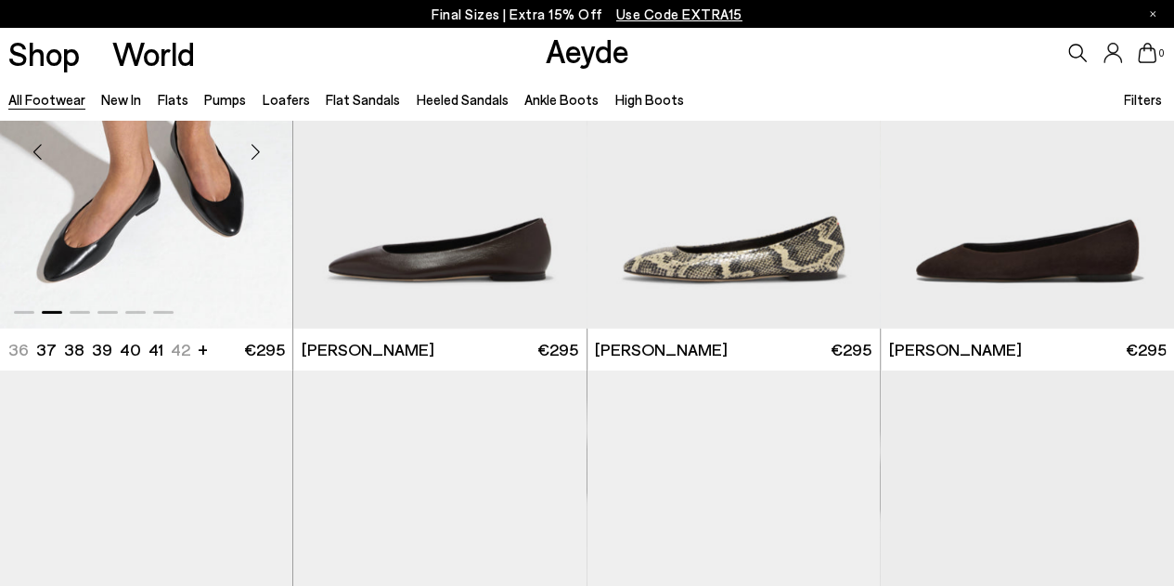
click at [197, 244] on img "2 / 6" at bounding box center [146, 144] width 293 height 369
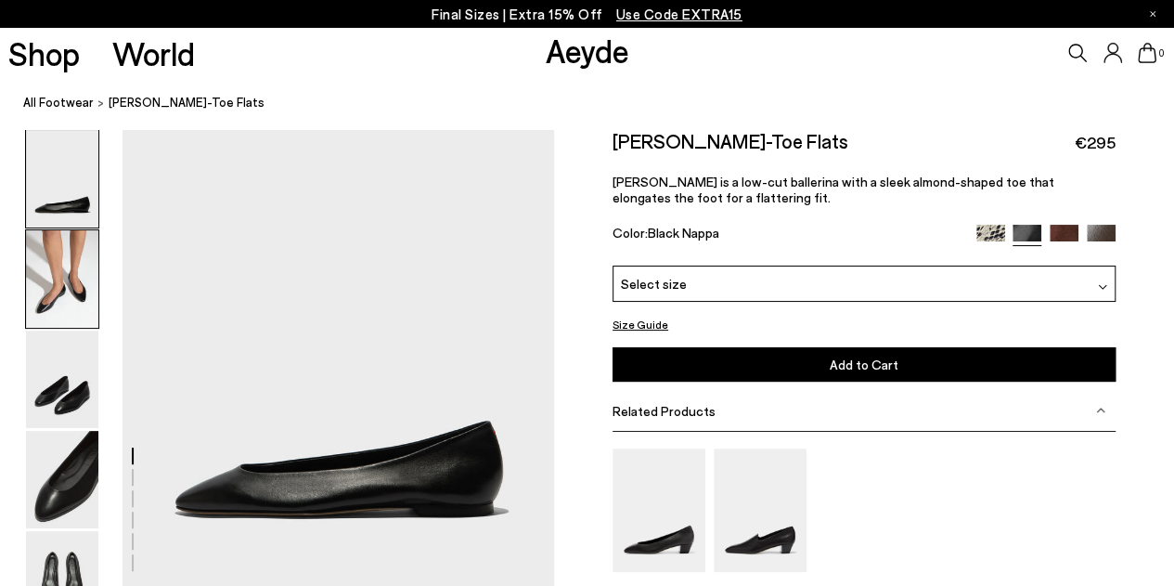
click at [74, 288] on img at bounding box center [62, 278] width 72 height 97
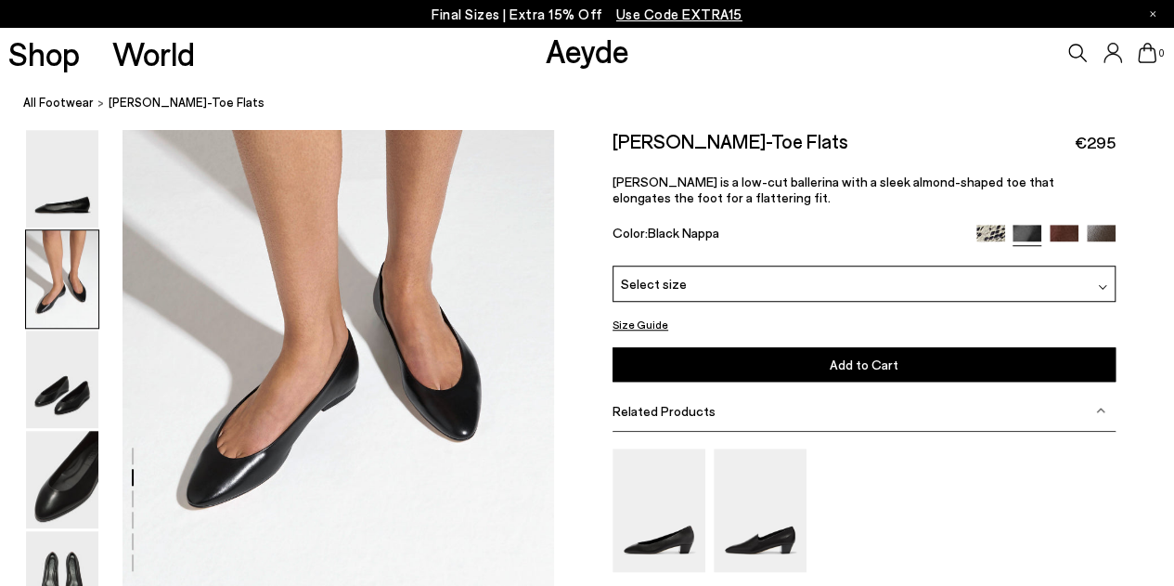
scroll to position [578, 0]
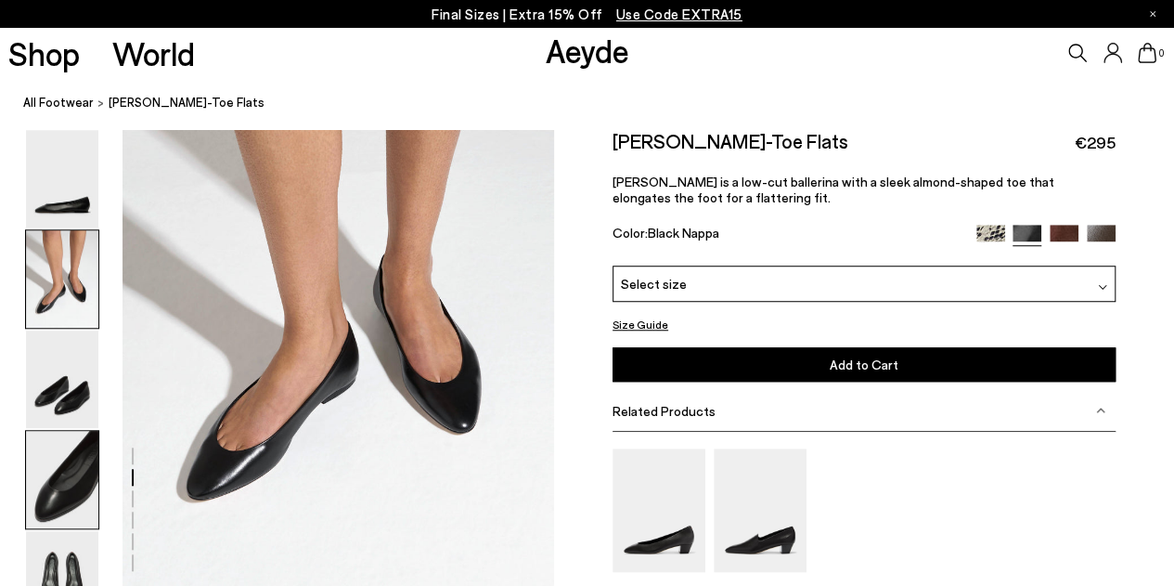
click at [76, 465] on img at bounding box center [62, 479] width 72 height 97
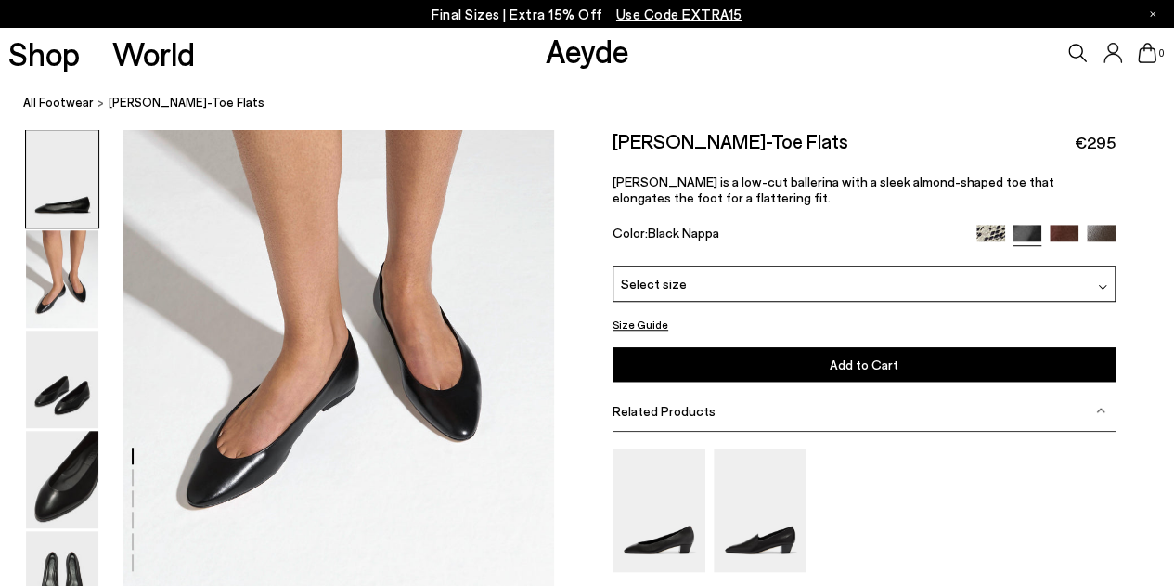
scroll to position [0, 0]
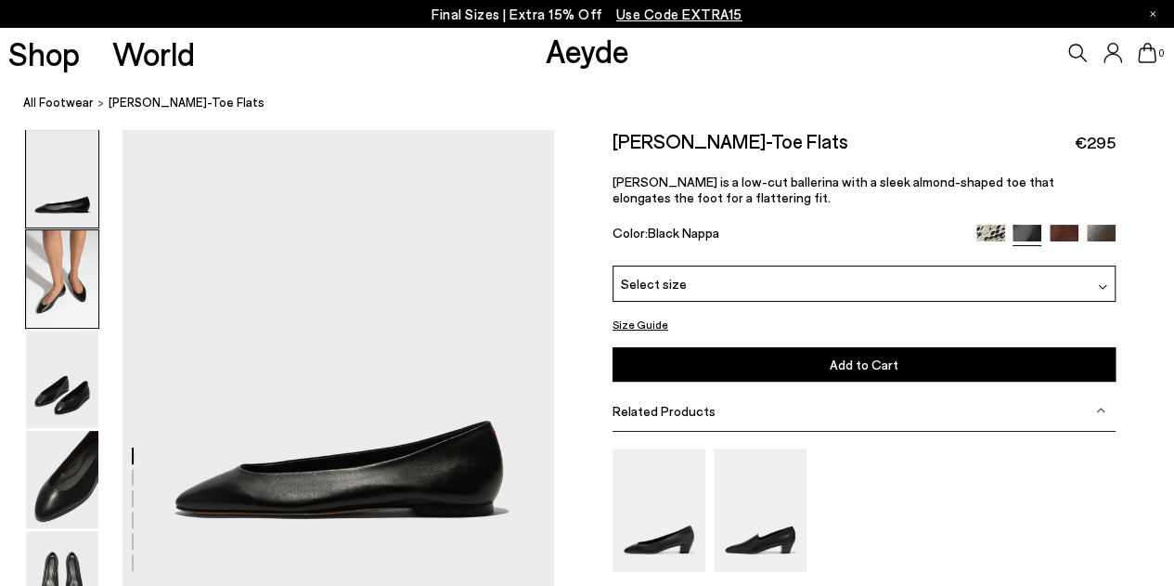
click at [63, 315] on img at bounding box center [62, 278] width 72 height 97
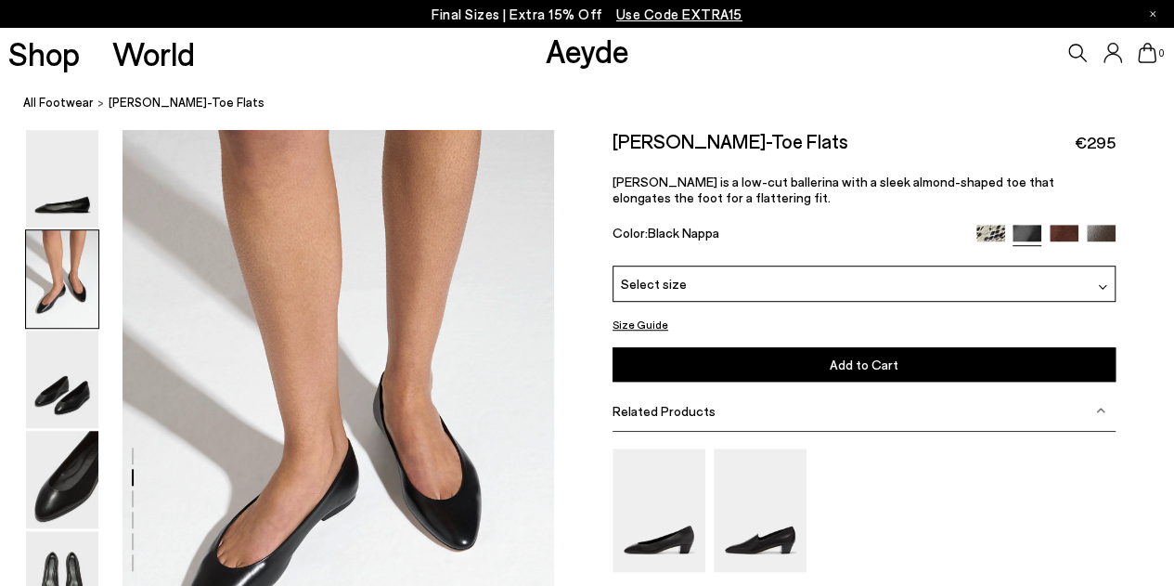
scroll to position [628, 0]
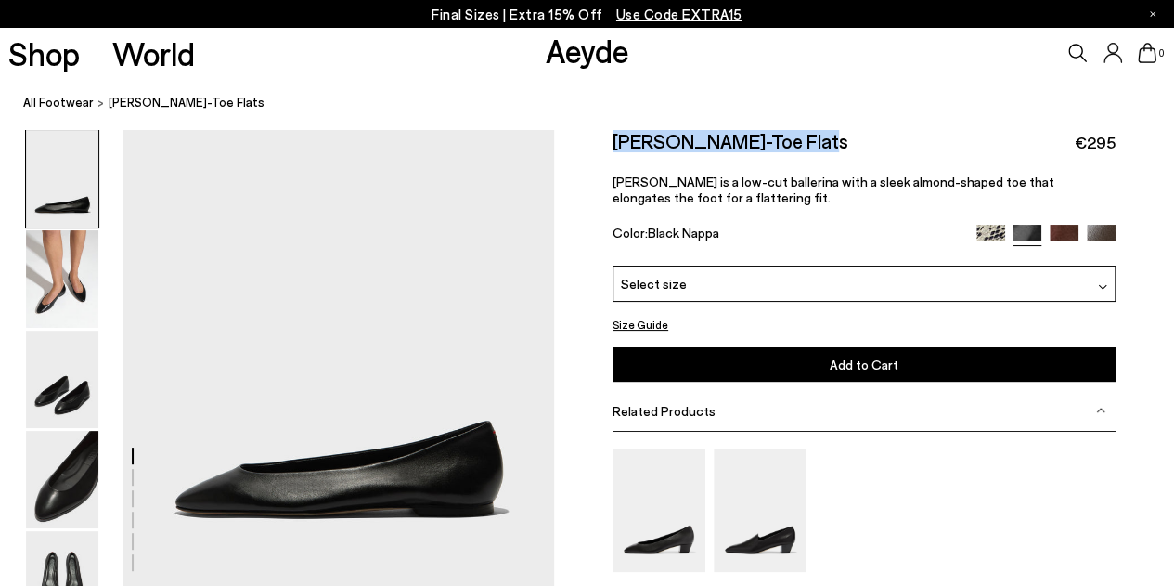
click at [851, 159] on div "[PERSON_NAME]-Toe Flats €295 [PERSON_NAME] is a low-cut ballerina with a sleek …" at bounding box center [864, 197] width 503 height 136
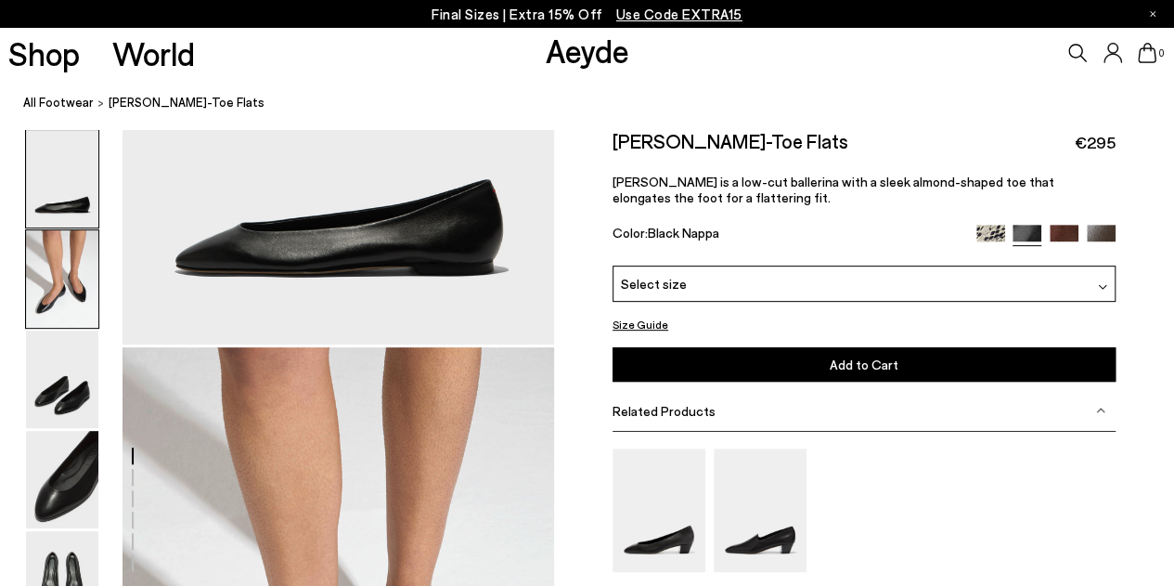
scroll to position [306, 0]
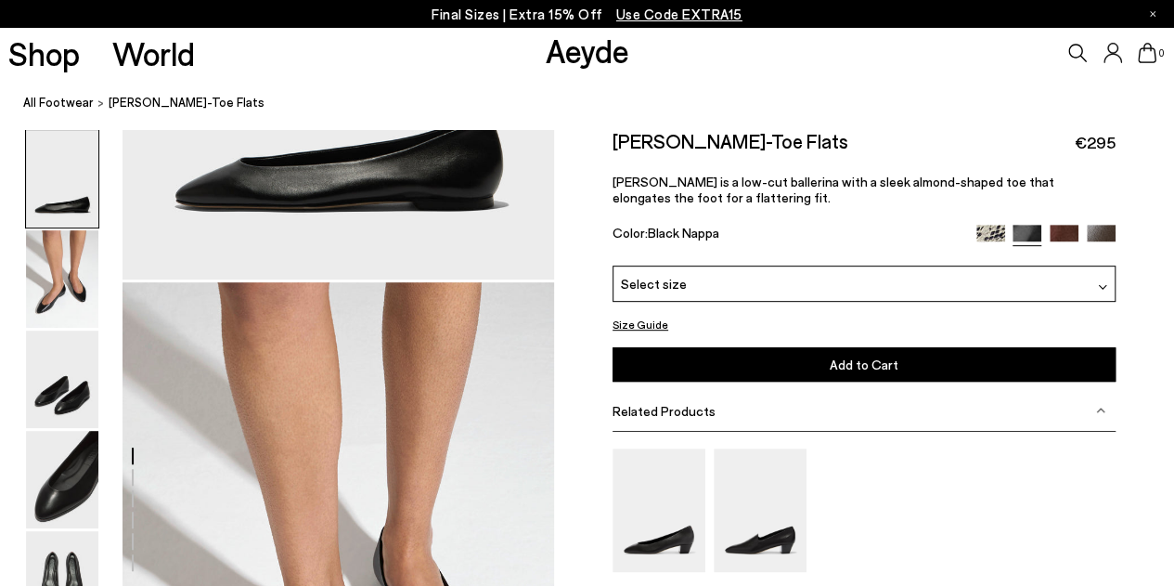
click at [70, 302] on img at bounding box center [62, 278] width 72 height 97
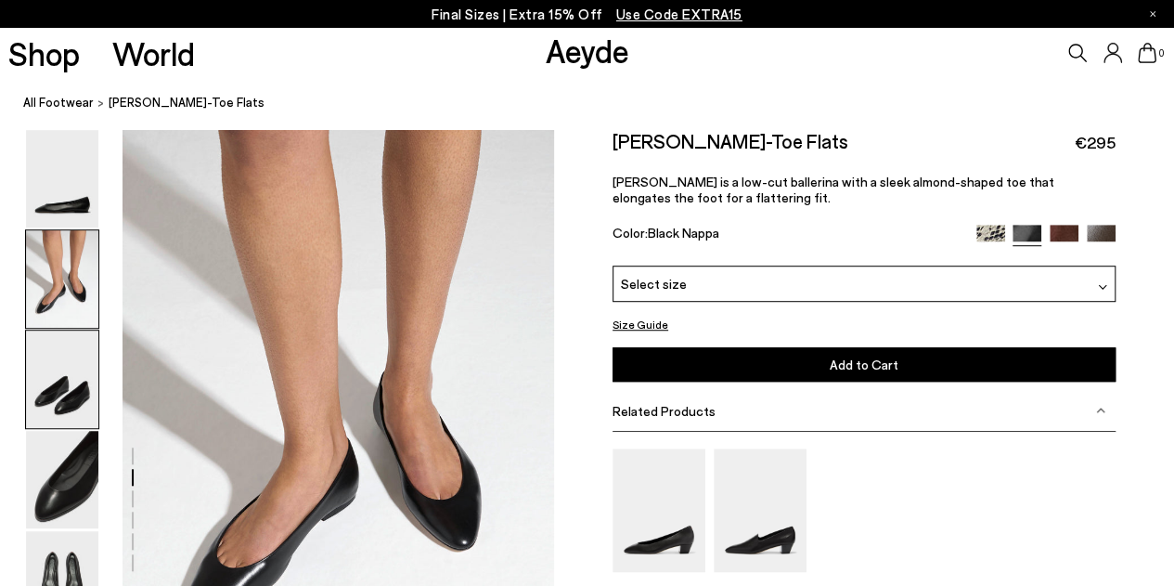
click at [88, 369] on img at bounding box center [62, 378] width 72 height 97
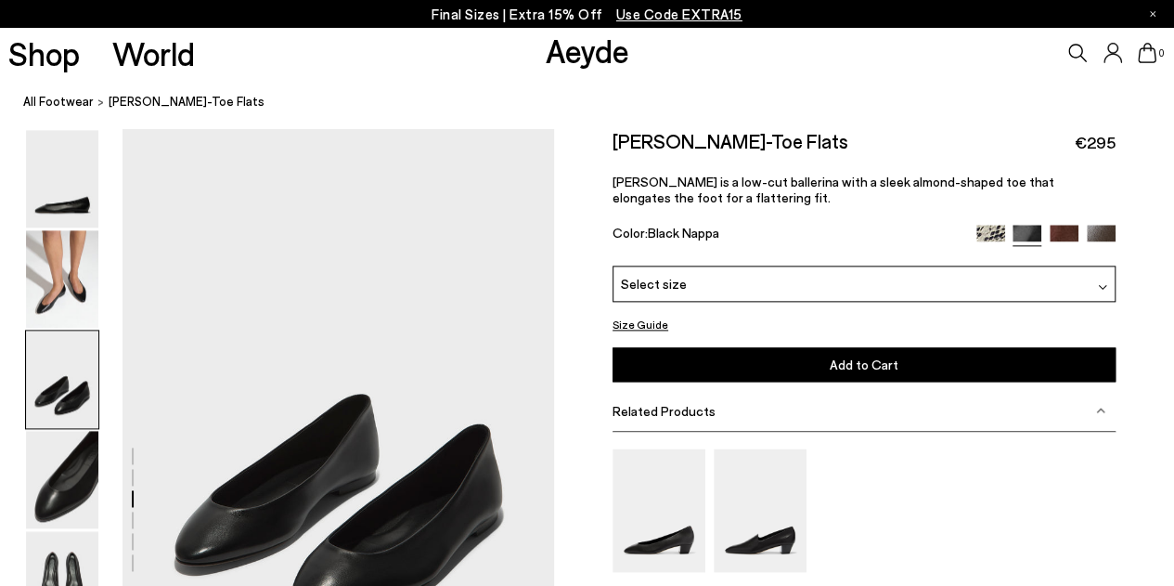
scroll to position [1164, 0]
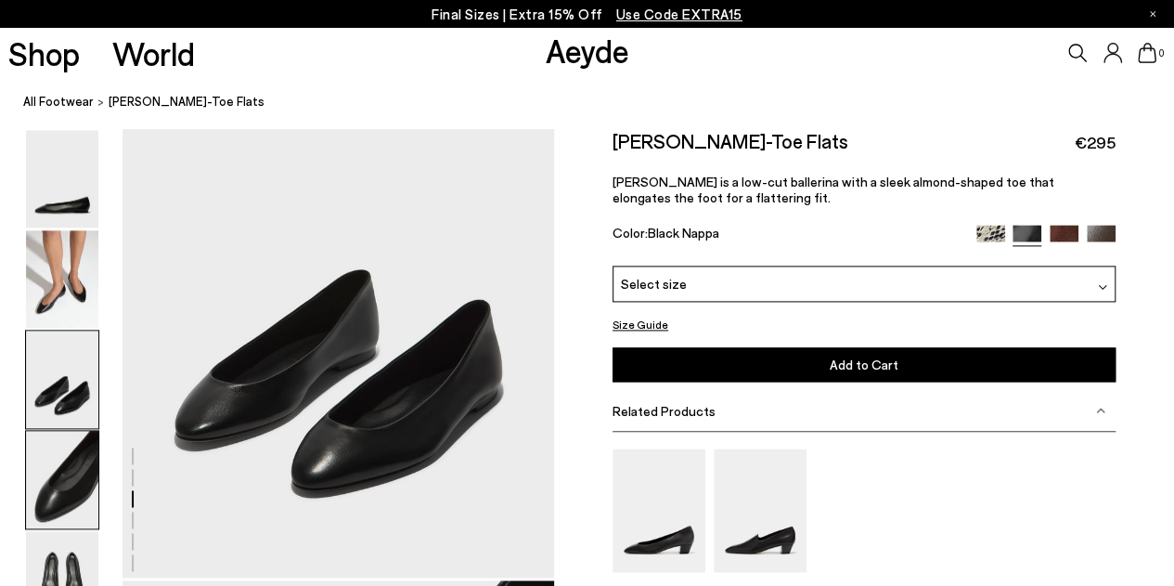
click at [63, 444] on img at bounding box center [62, 479] width 72 height 97
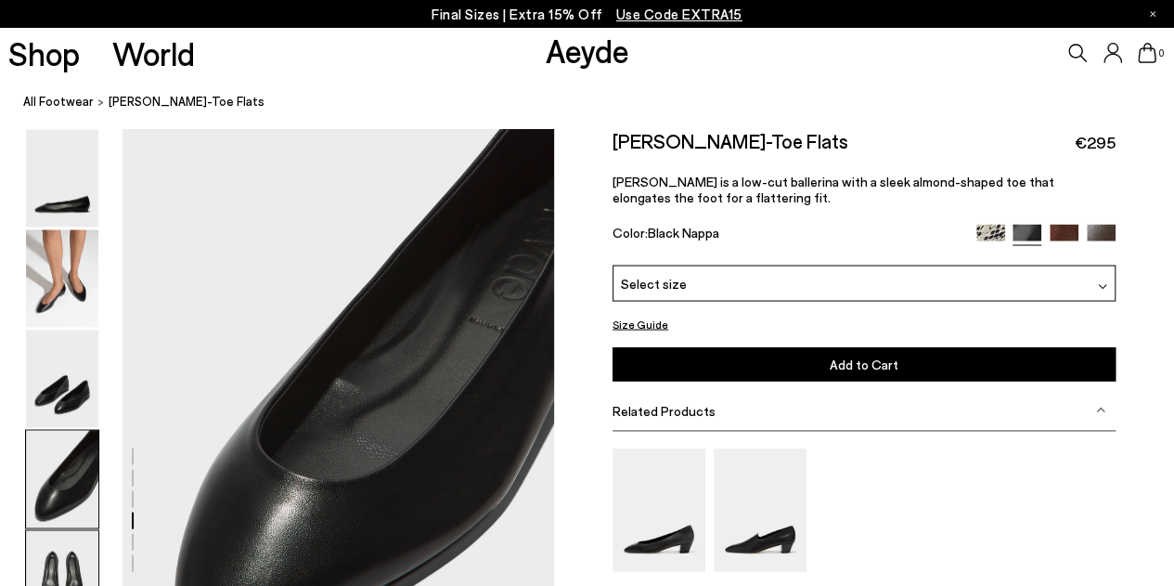
click at [58, 545] on img at bounding box center [62, 579] width 72 height 97
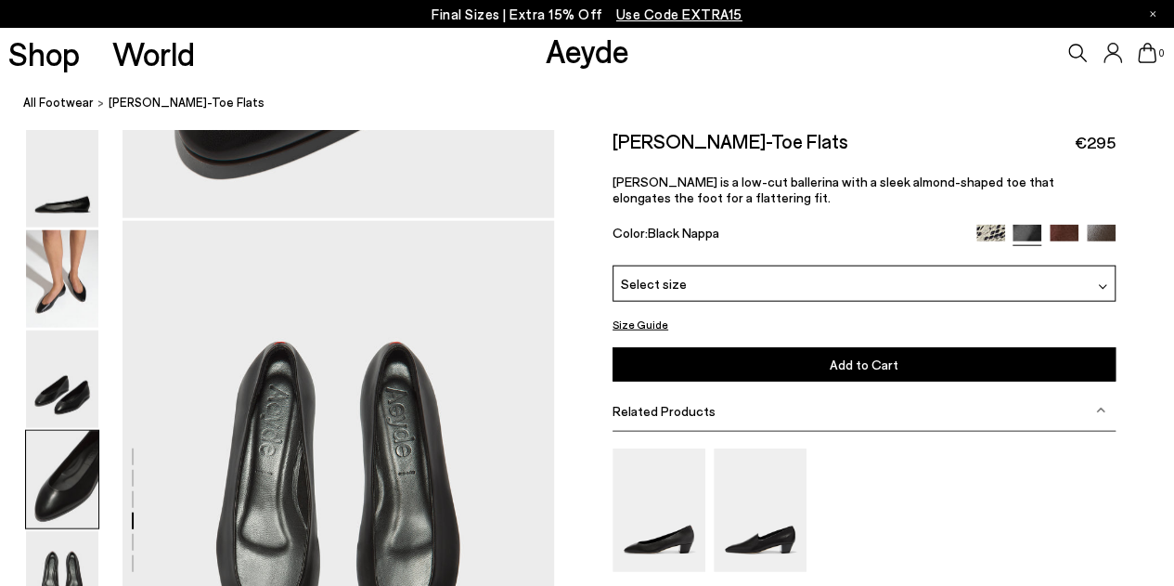
scroll to position [2194, 0]
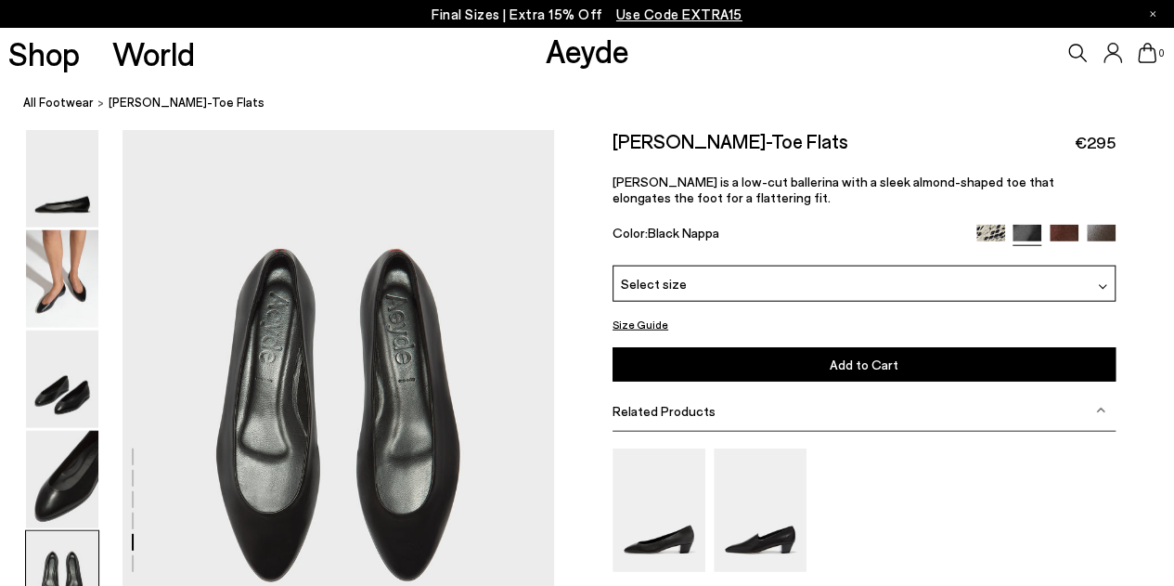
click at [674, 284] on span "Select size" at bounding box center [654, 283] width 66 height 19
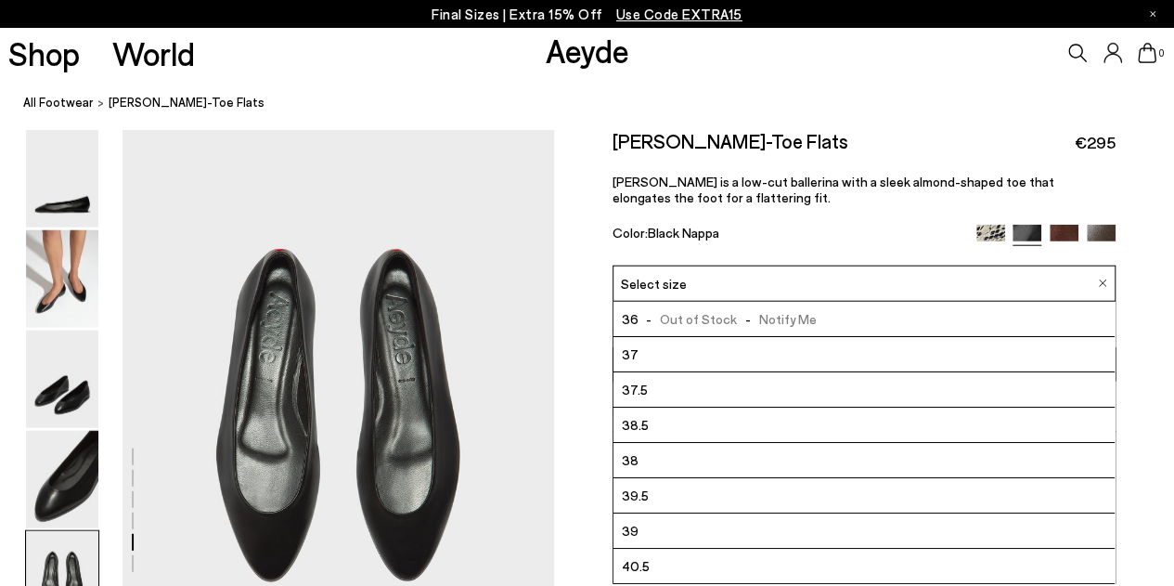
click at [674, 284] on span "Select size" at bounding box center [654, 283] width 66 height 19
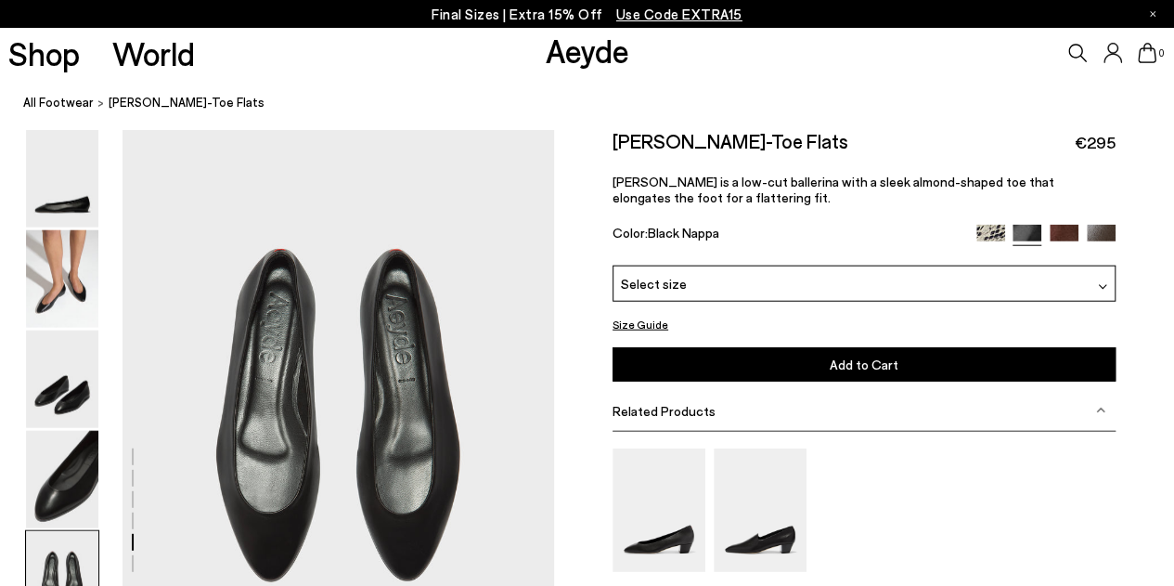
click at [1058, 217] on div "Ellie Almond-Toe Flats €295 Ellie is a low-cut ballerina with a sleek almond-sh…" at bounding box center [864, 197] width 503 height 136
click at [1058, 226] on img at bounding box center [1064, 239] width 29 height 29
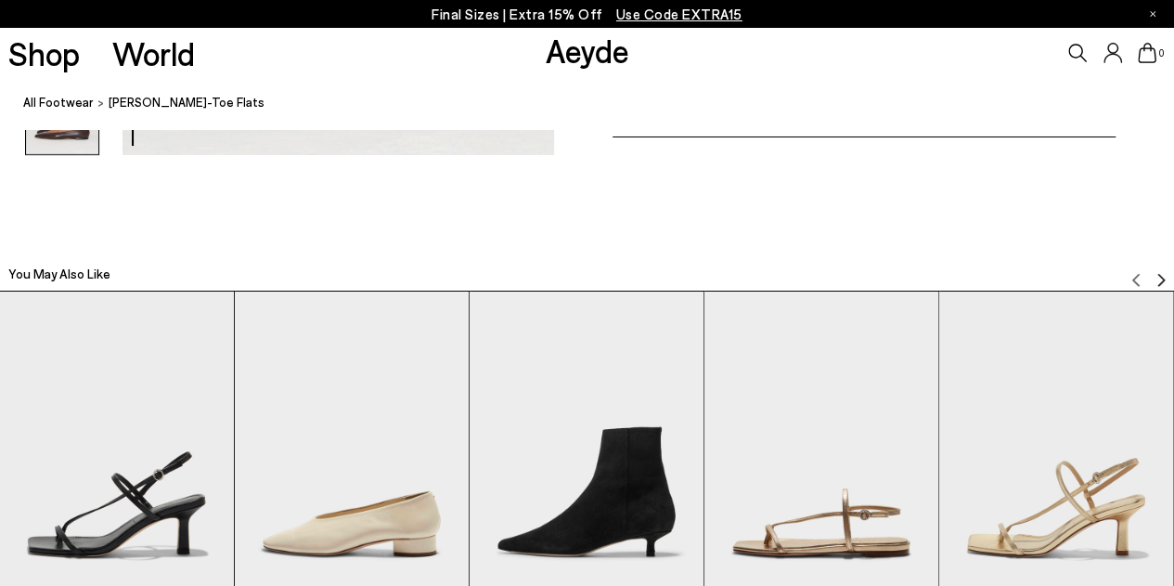
scroll to position [3321, 0]
